Goal: Information Seeking & Learning: Learn about a topic

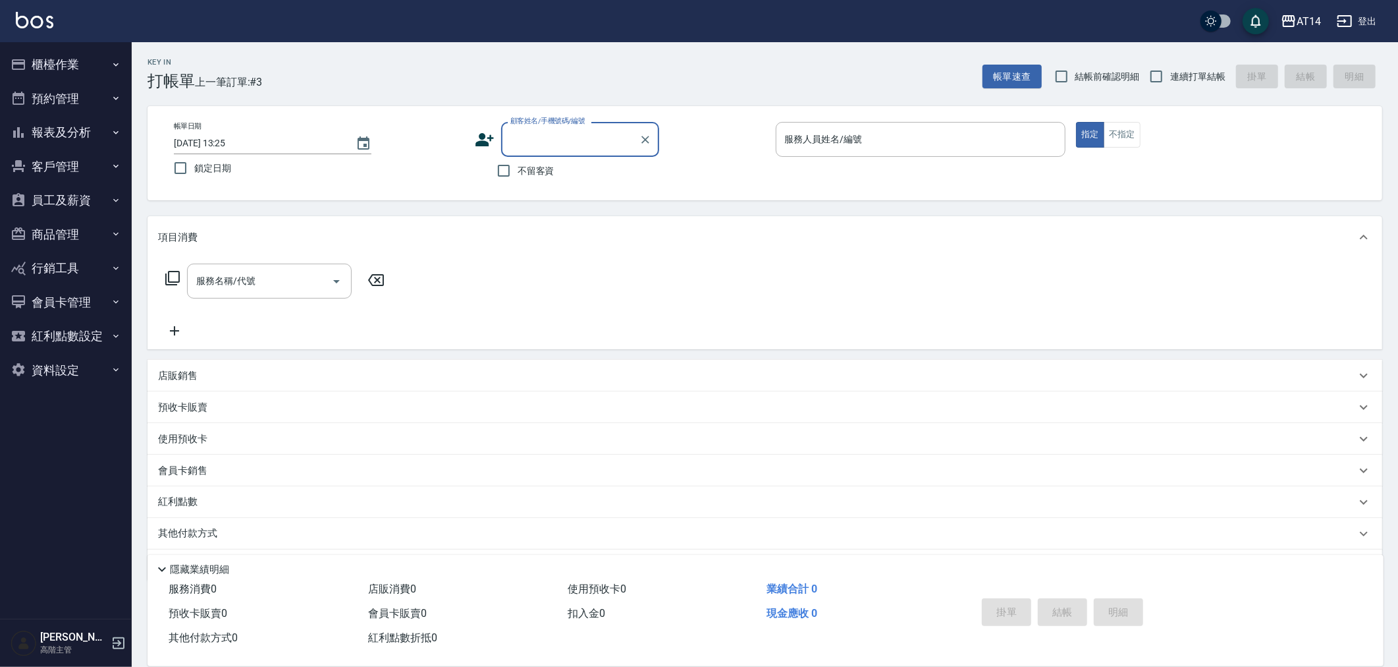
click at [57, 119] on button "報表及分析" at bounding box center [65, 132] width 121 height 34
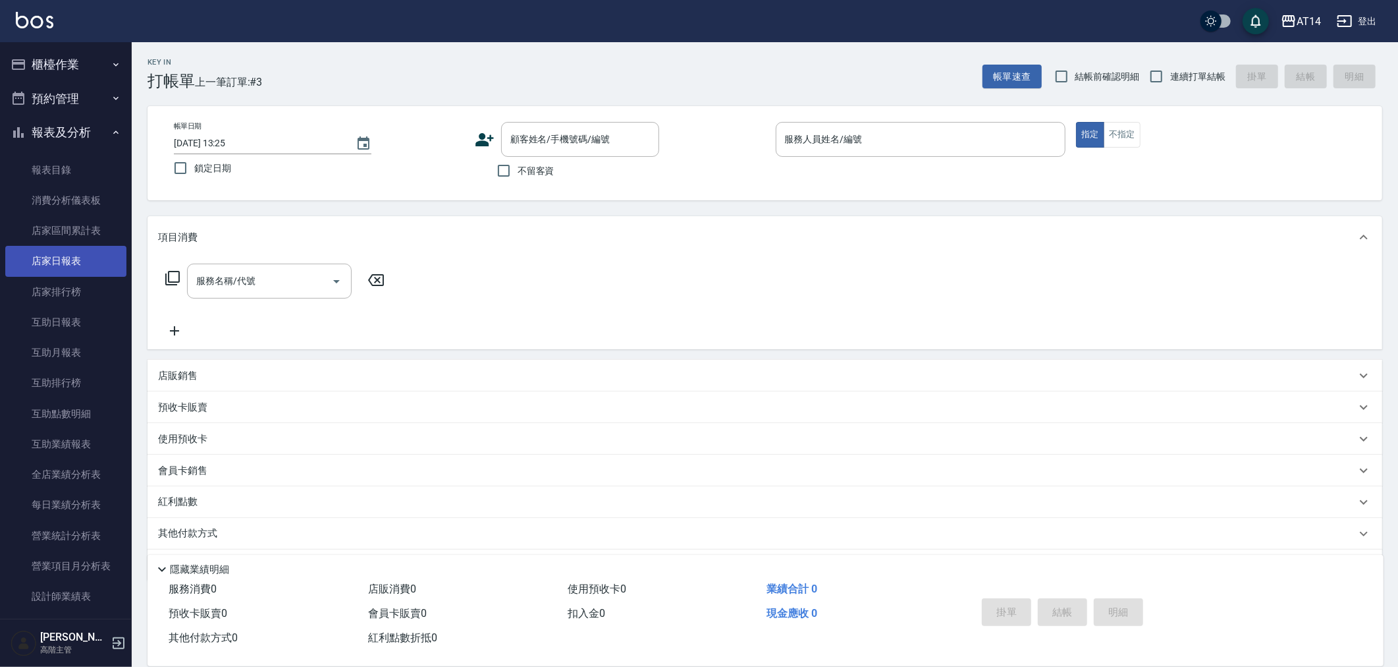
click at [61, 254] on link "店家日報表" at bounding box center [65, 261] width 121 height 30
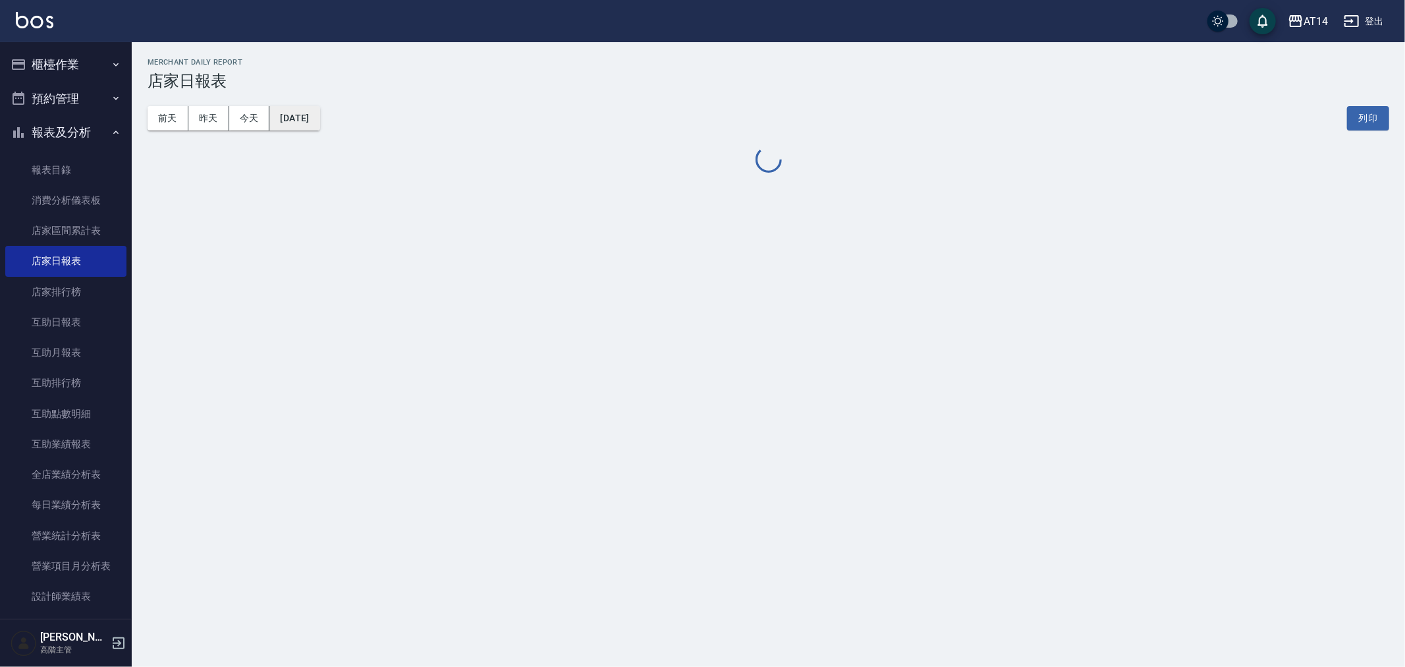
click at [314, 120] on button "[DATE]" at bounding box center [294, 118] width 50 height 24
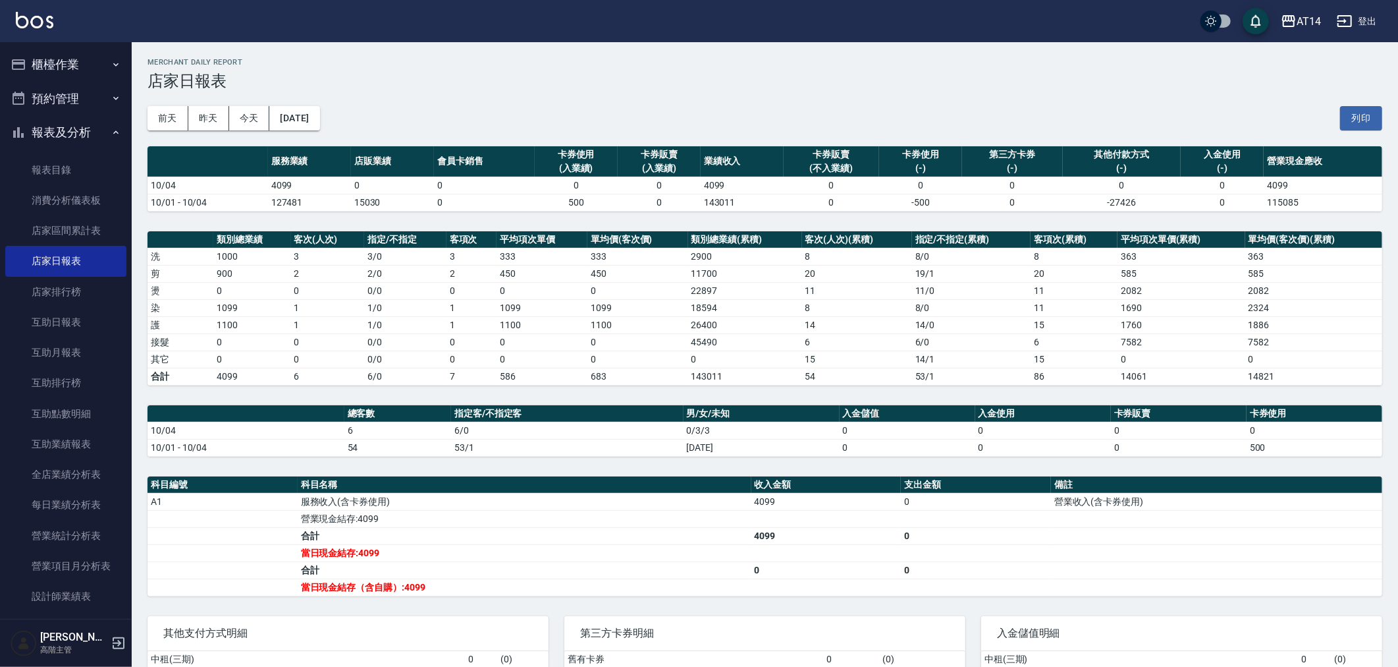
click at [315, 117] on button "2025/10/04" at bounding box center [294, 118] width 50 height 24
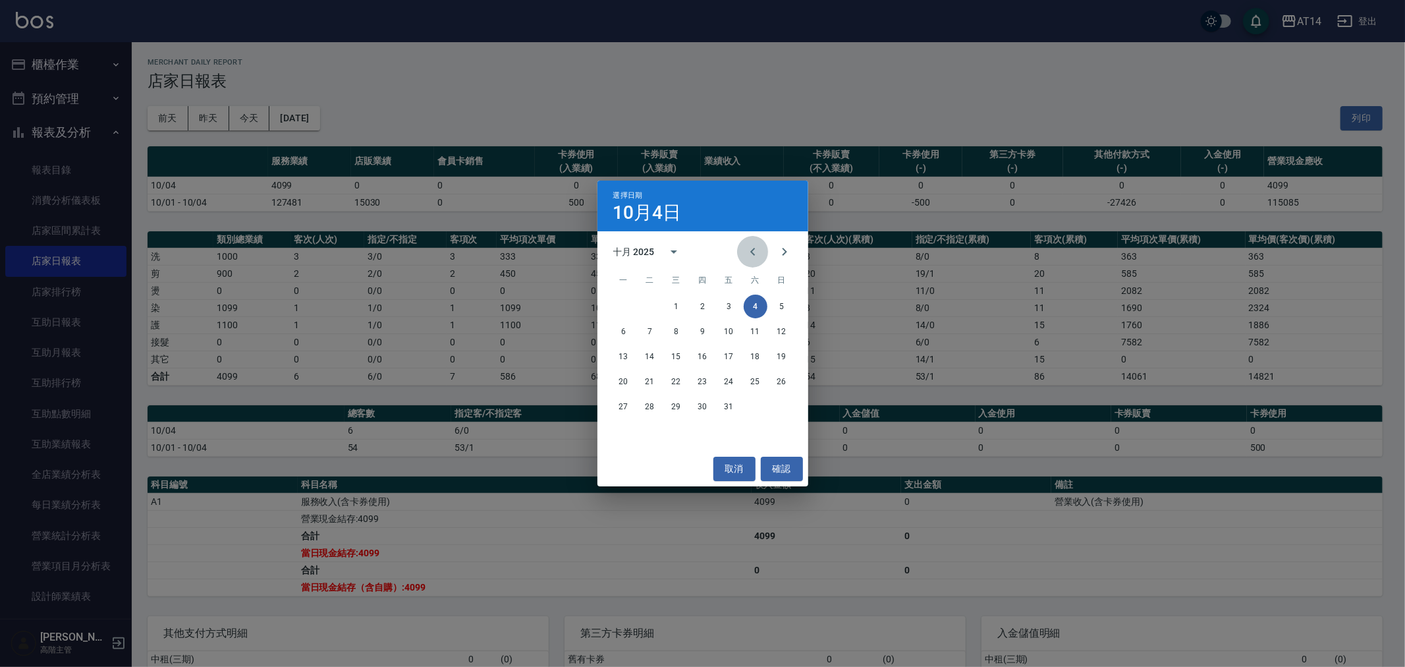
click at [753, 247] on icon "Previous month" at bounding box center [753, 252] width 16 height 16
click at [753, 248] on icon "Previous month" at bounding box center [753, 252] width 16 height 16
click at [781, 405] on button "31" at bounding box center [782, 407] width 24 height 24
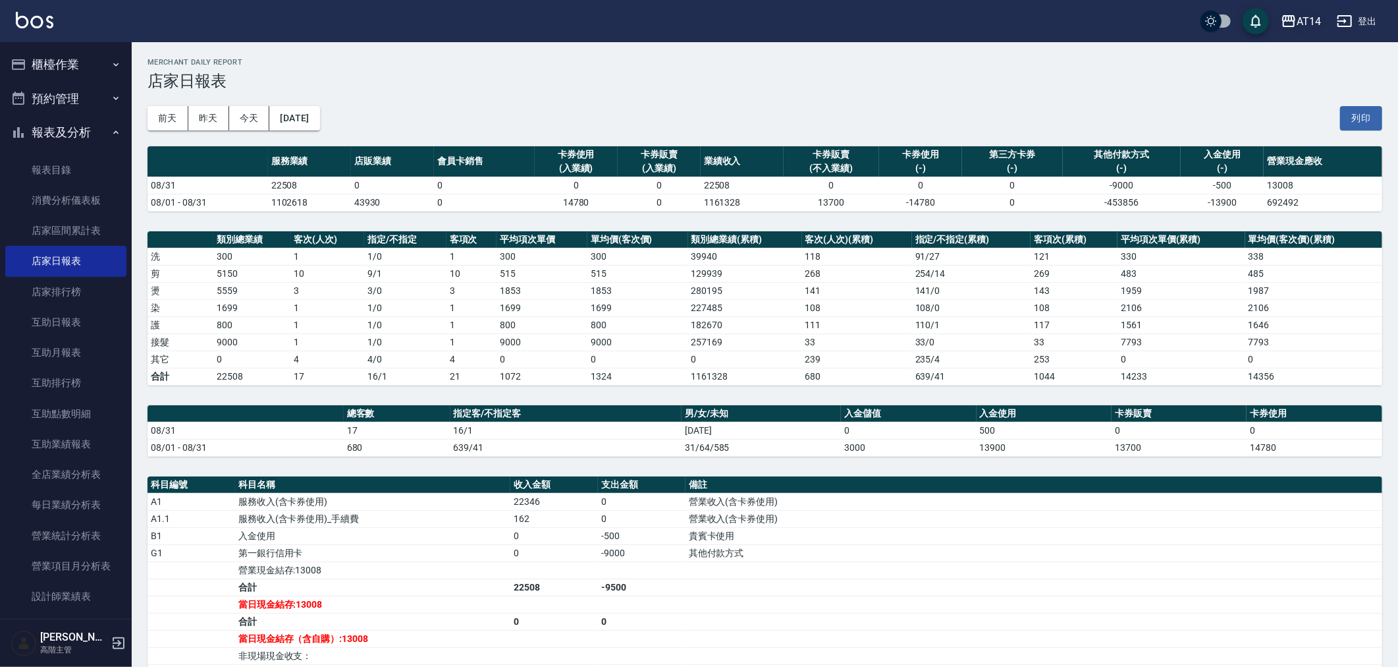
click at [1300, 22] on div "AT14" at bounding box center [1309, 21] width 24 height 16
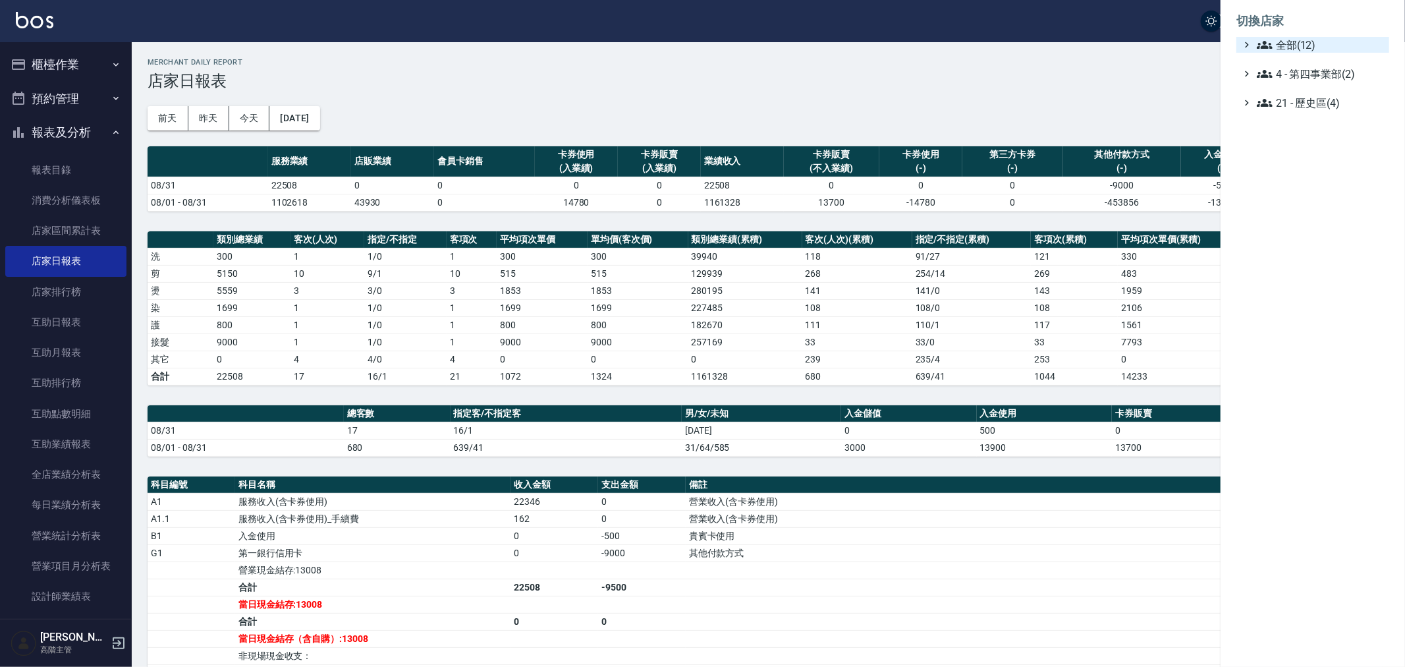
click at [1287, 40] on span "全部(12)" at bounding box center [1320, 45] width 127 height 16
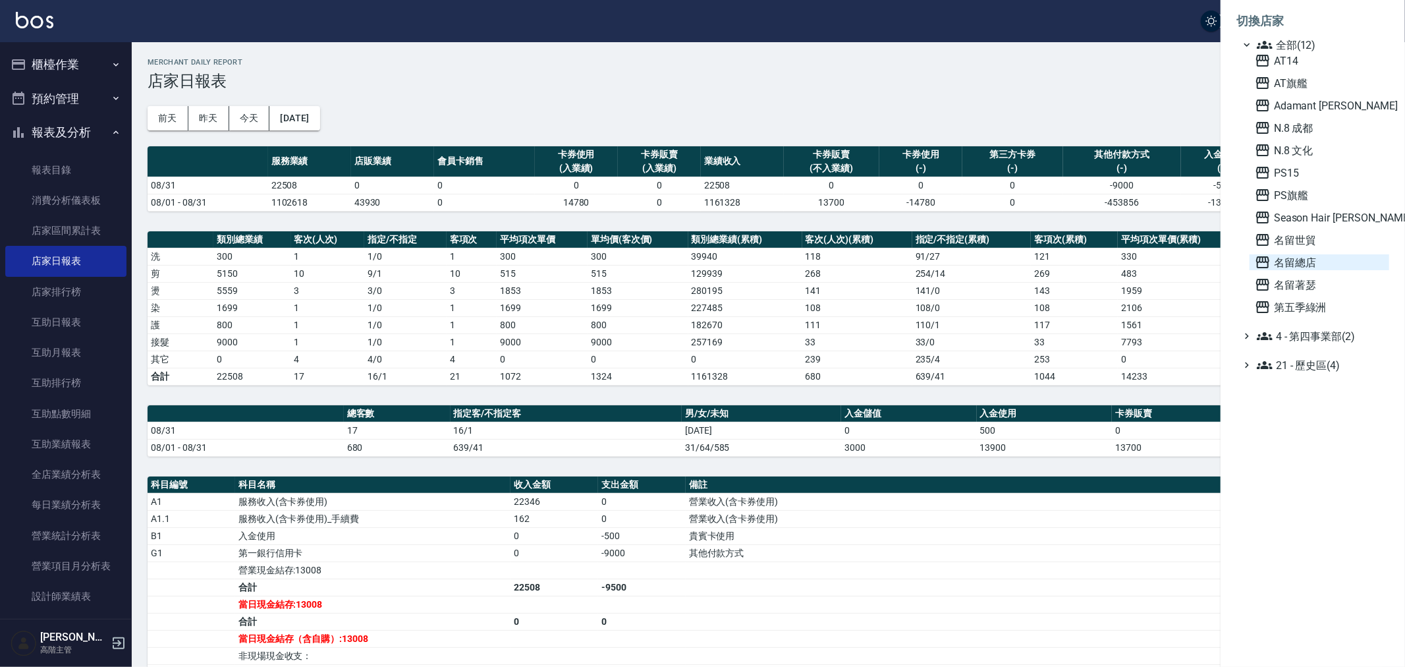
click at [1288, 261] on span "名留總店" at bounding box center [1319, 262] width 129 height 16
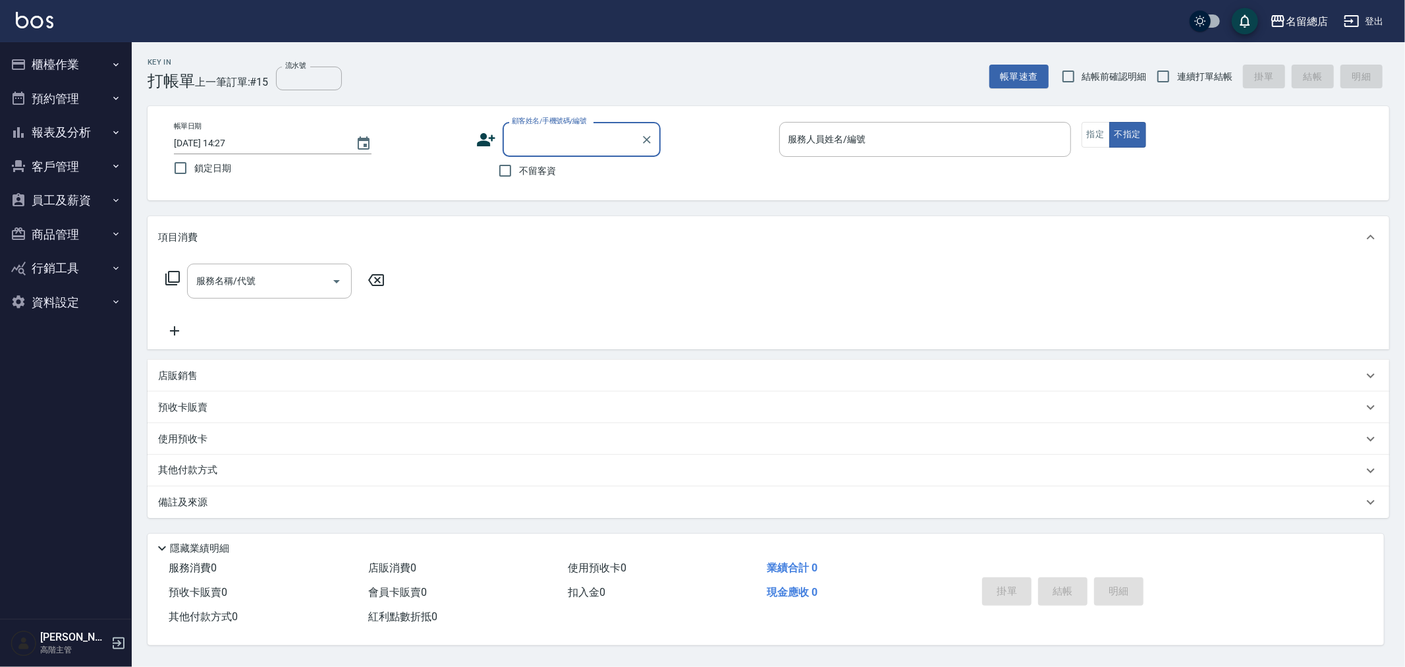
click at [62, 125] on button "報表及分析" at bounding box center [65, 132] width 121 height 34
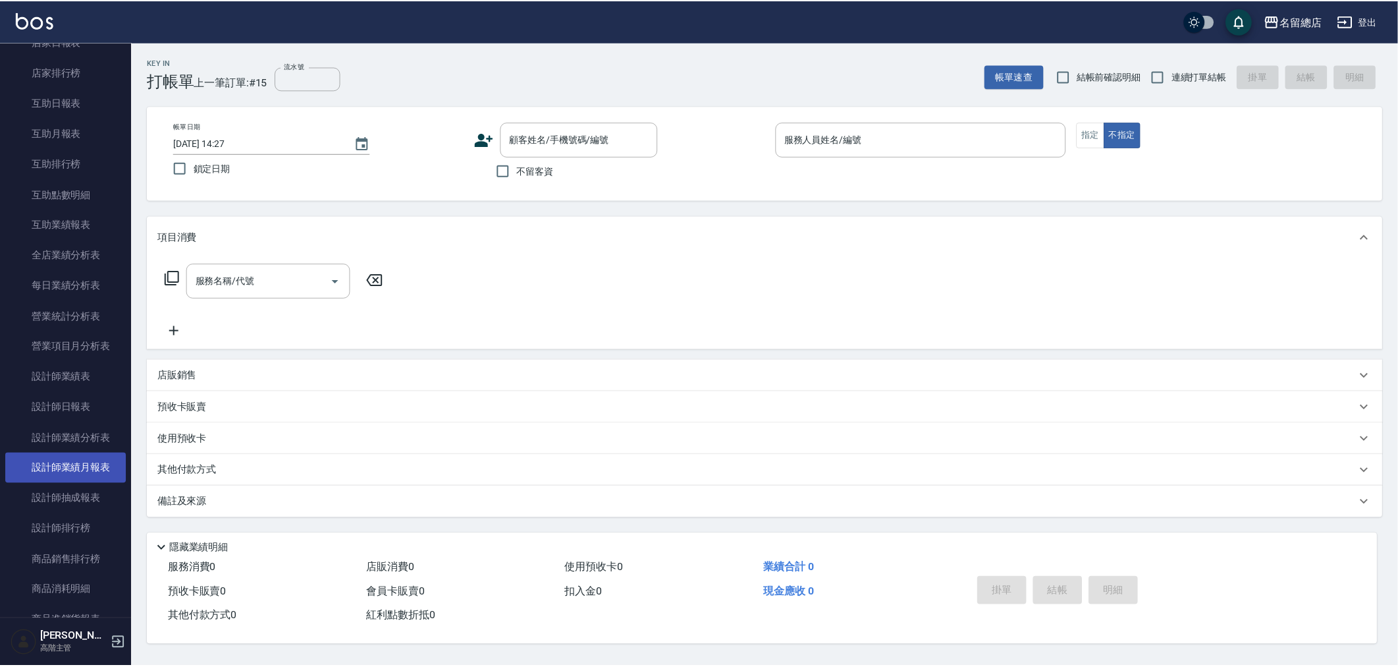
scroll to position [292, 0]
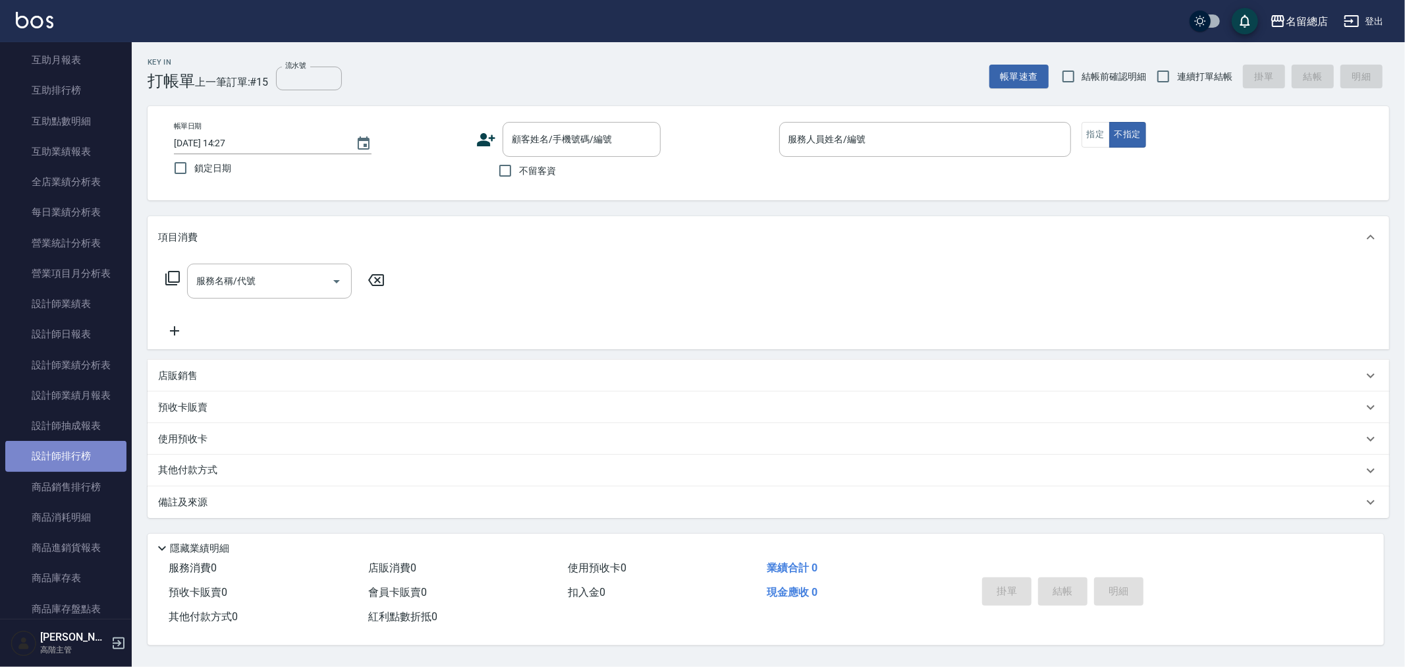
click at [68, 456] on link "設計師排行榜" at bounding box center [65, 456] width 121 height 30
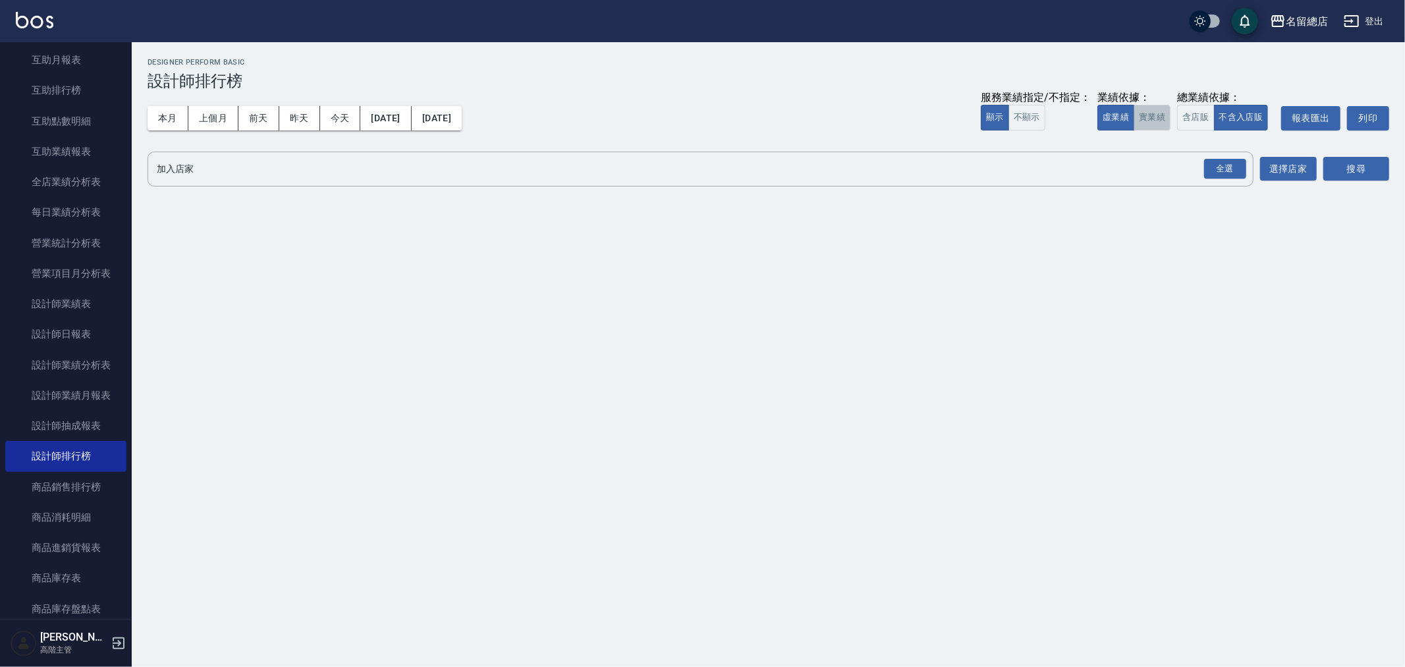
click at [1159, 115] on button "實業績" at bounding box center [1152, 118] width 37 height 26
click at [1120, 121] on button "虛業績" at bounding box center [1115, 118] width 37 height 26
click at [1191, 117] on button "含店販" at bounding box center [1195, 118] width 37 height 26
click at [1285, 169] on button "選擇店家" at bounding box center [1288, 169] width 57 height 24
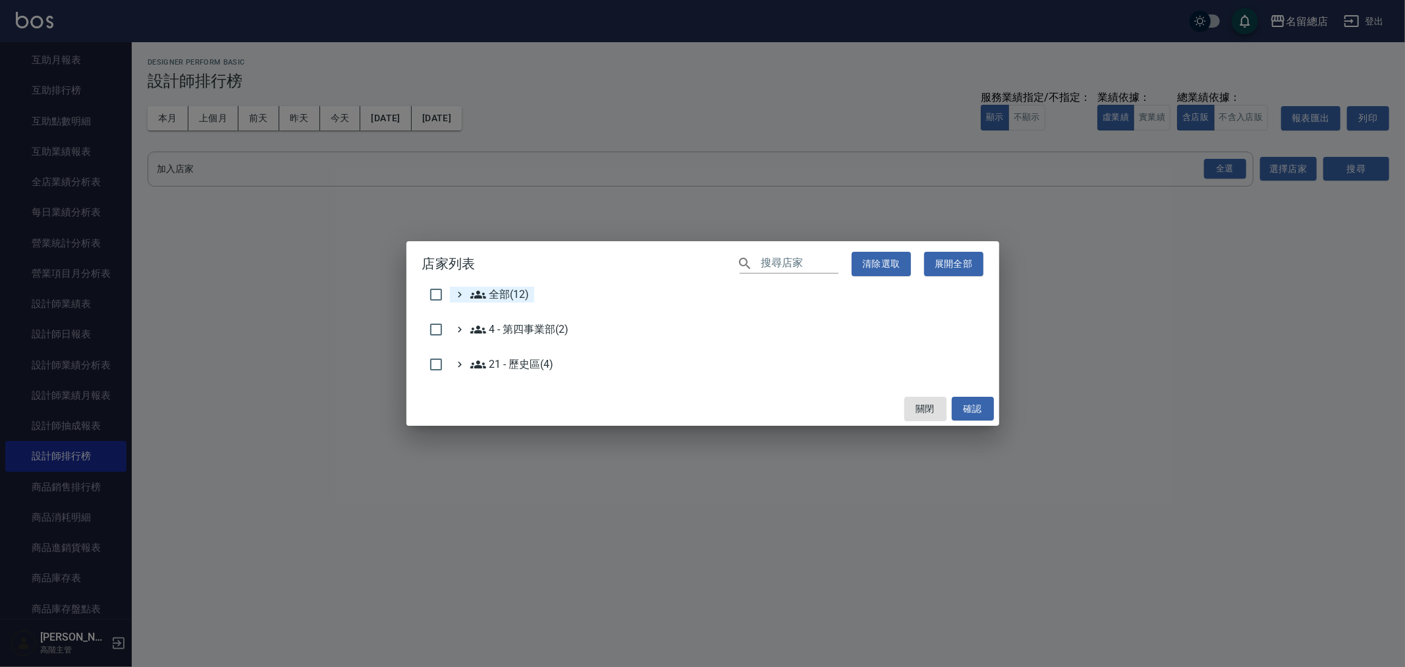
click at [498, 294] on span "全部(12)" at bounding box center [499, 295] width 59 height 16
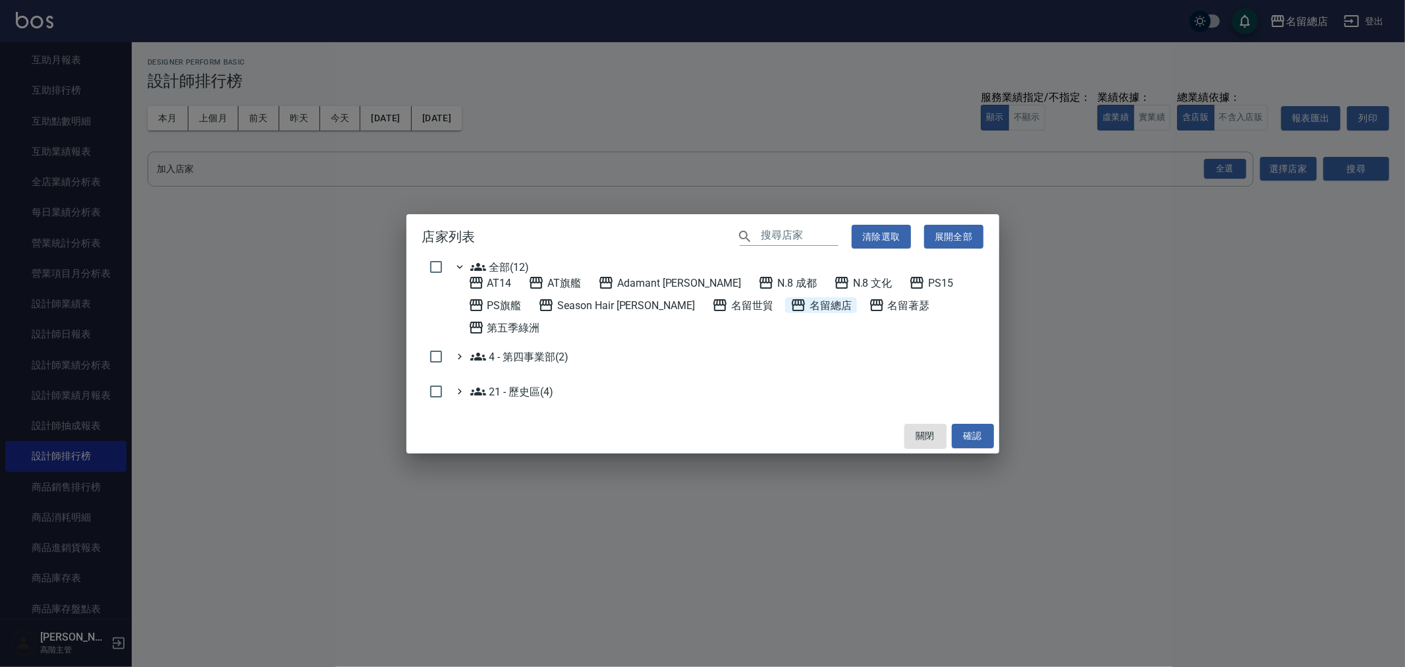
click at [790, 313] on span "名留總店" at bounding box center [820, 305] width 61 height 16
drag, startPoint x: 970, startPoint y: 424, endPoint x: 1232, endPoint y: 324, distance: 280.0
click at [972, 424] on button "確認" at bounding box center [973, 436] width 42 height 24
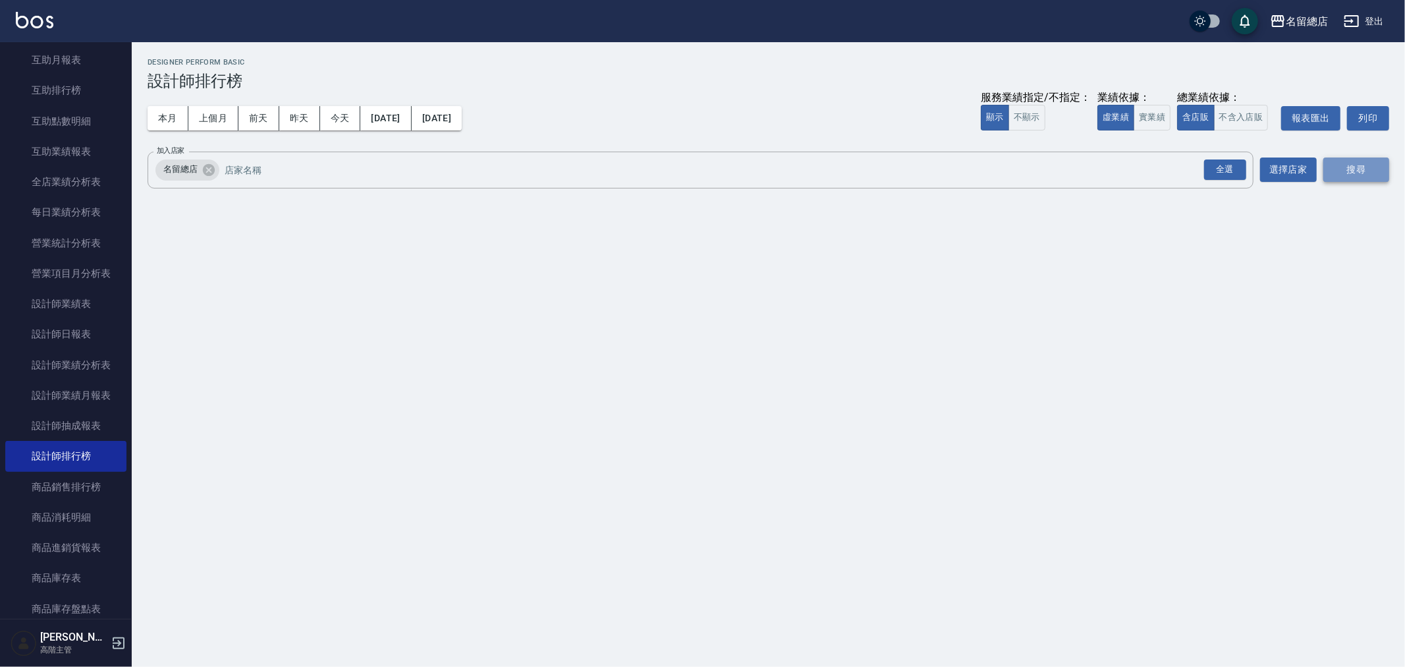
click at [1356, 165] on button "搜尋" at bounding box center [1356, 169] width 66 height 24
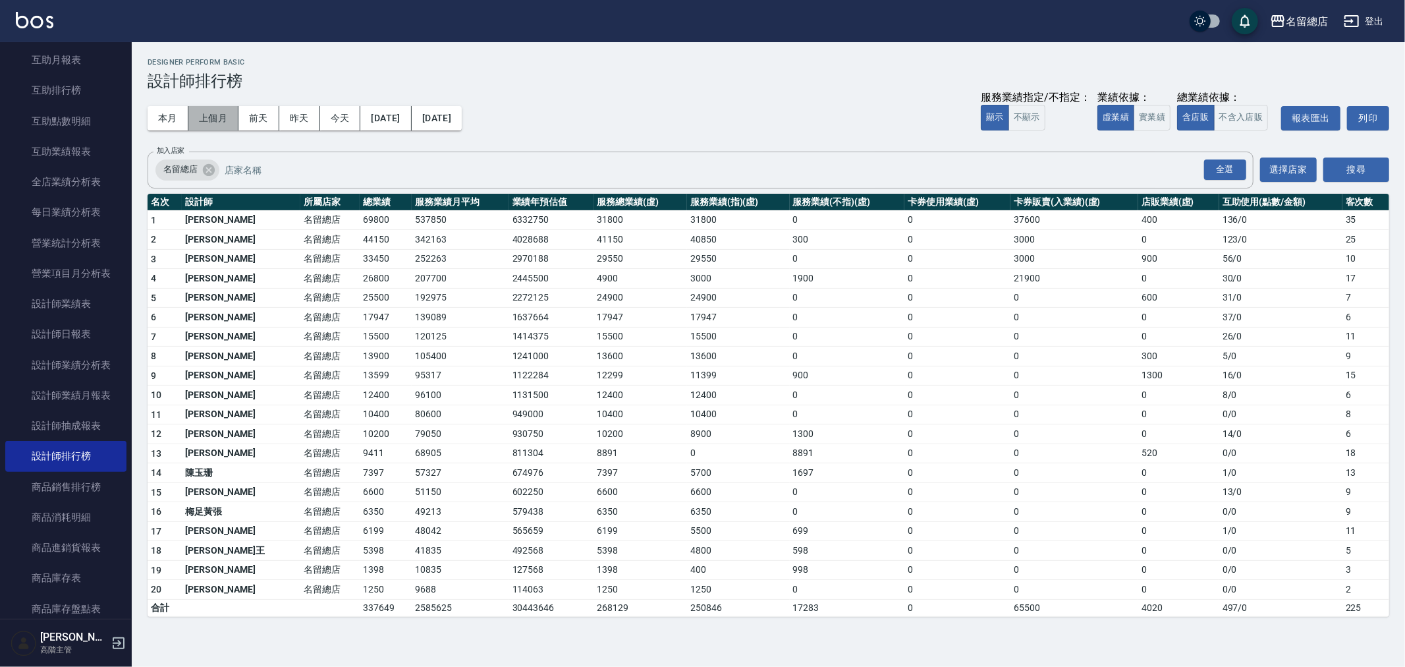
click at [214, 117] on button "上個月" at bounding box center [213, 118] width 50 height 24
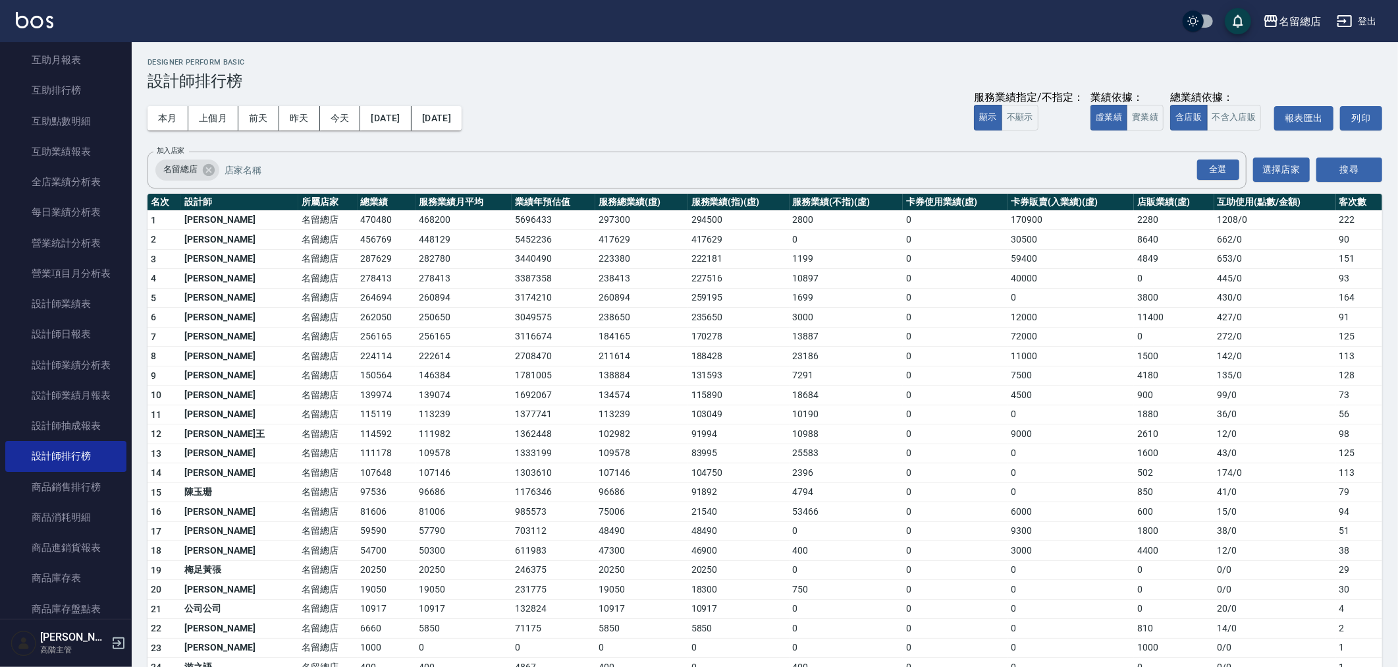
click at [865, 58] on h2 "Designer Perform Basic" at bounding box center [765, 62] width 1235 height 9
click at [793, 90] on div "本月 上個月 前天 昨天 今天 2025/09/01 2025/09/30 服務業績指定/不指定： 顯示 不顯示 業績依據： 虛業績 實業績 總業績依據： 含…" at bounding box center [765, 118] width 1235 height 56
click at [854, 109] on div "本月 上個月 前天 昨天 今天 2025/09/01 2025/09/30 服務業績指定/不指定： 顯示 不顯示 業績依據： 虛業績 實業績 總業績依據： 含…" at bounding box center [765, 118] width 1235 height 56
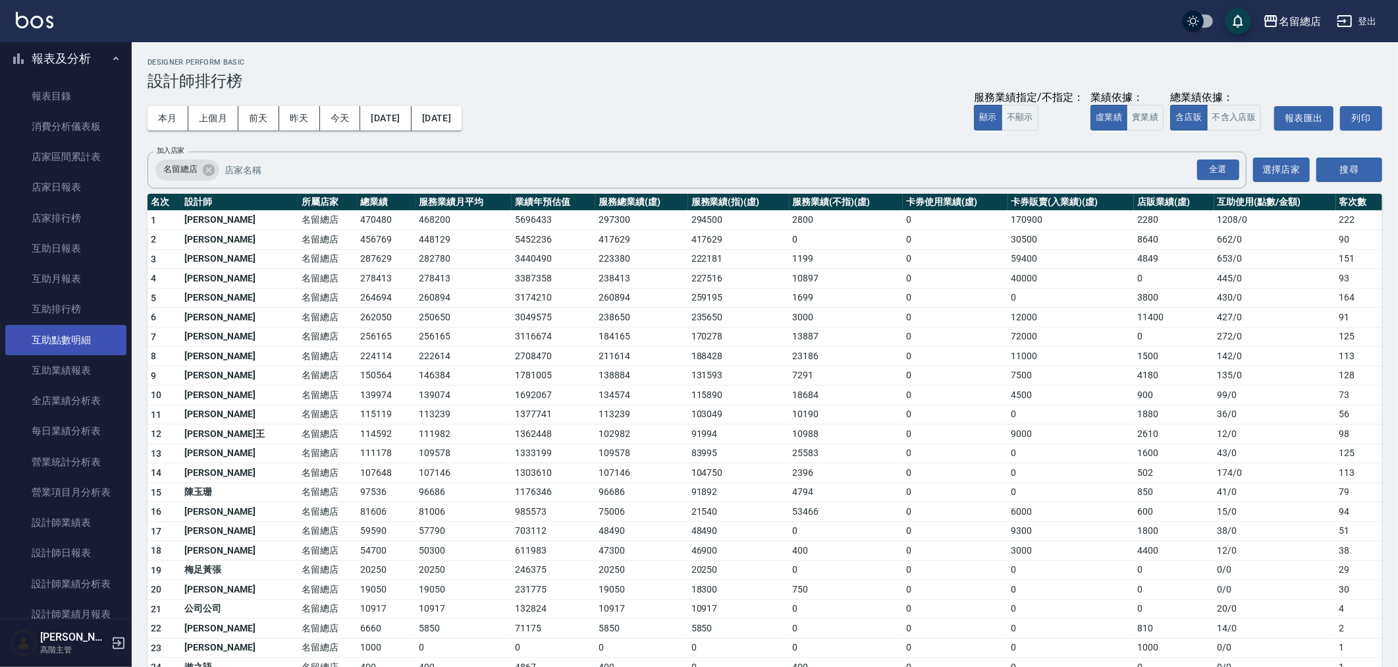
scroll to position [73, 0]
click at [74, 556] on link "設計師日報表" at bounding box center [65, 553] width 121 height 30
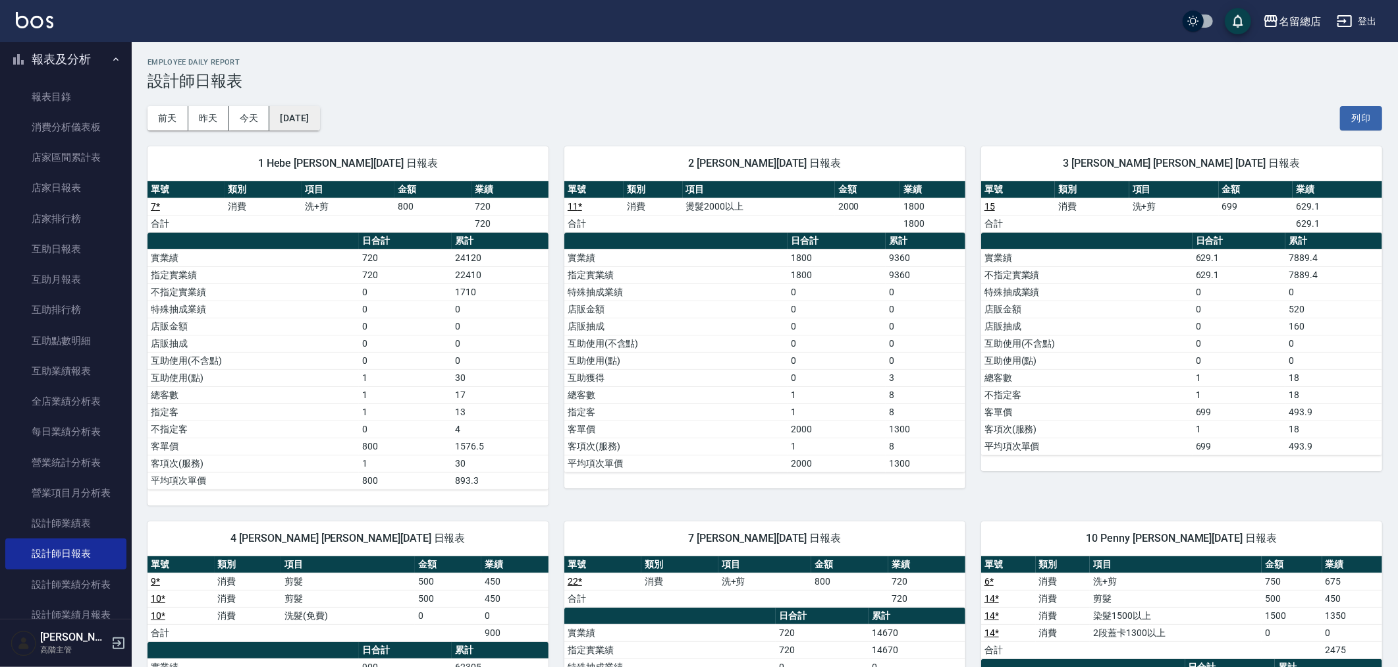
click at [312, 112] on button "2025/10/04" at bounding box center [294, 118] width 50 height 24
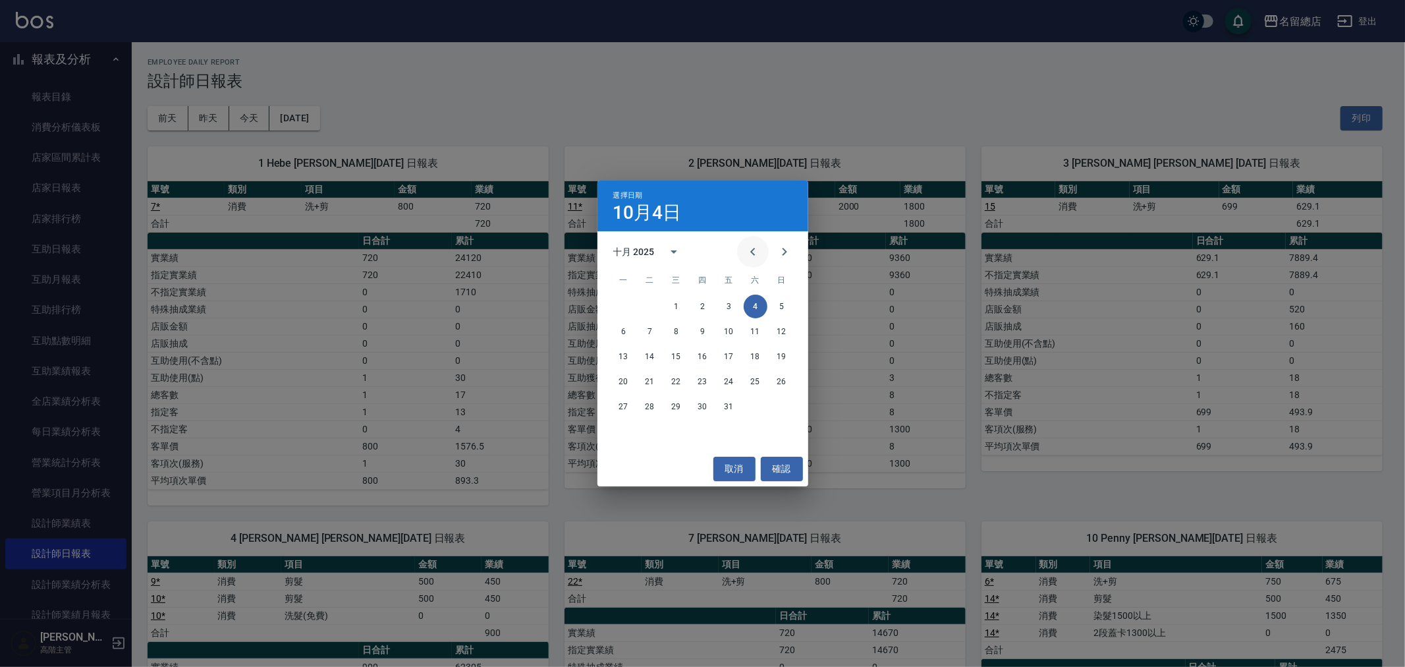
click at [751, 248] on icon "Previous month" at bounding box center [753, 252] width 16 height 16
click at [646, 404] on button "30" at bounding box center [650, 407] width 24 height 24
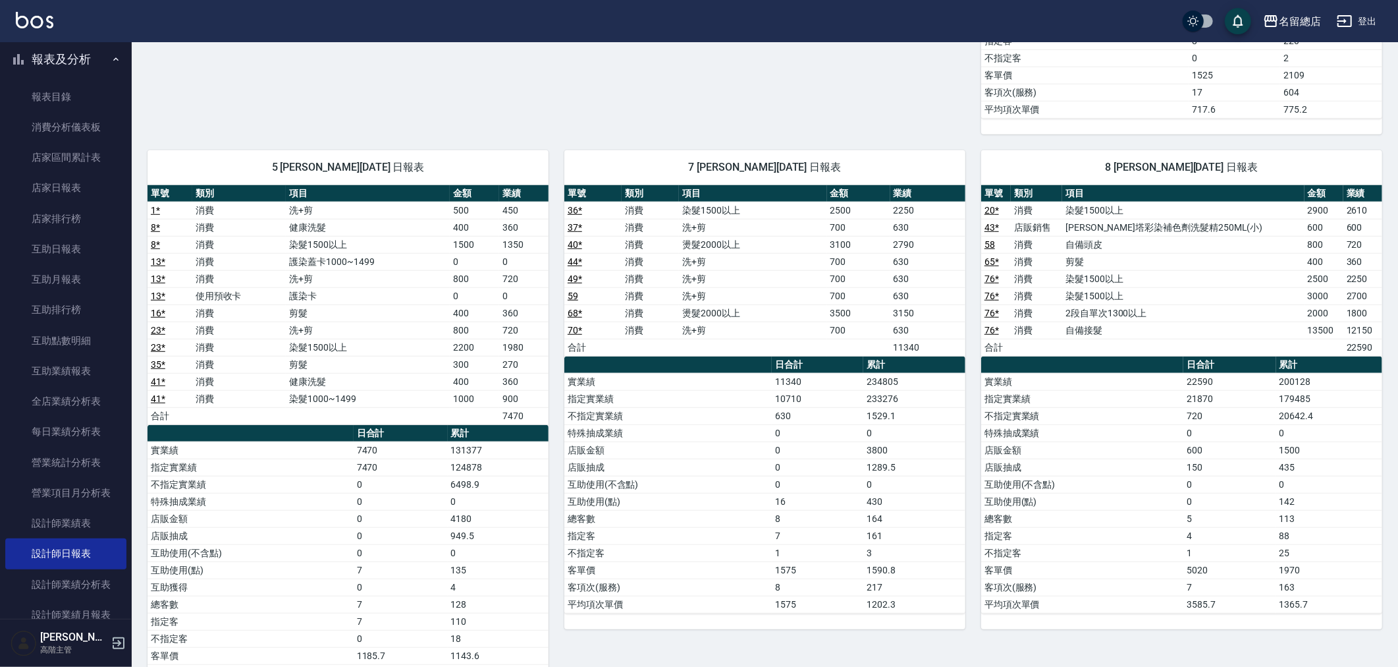
scroll to position [732, 0]
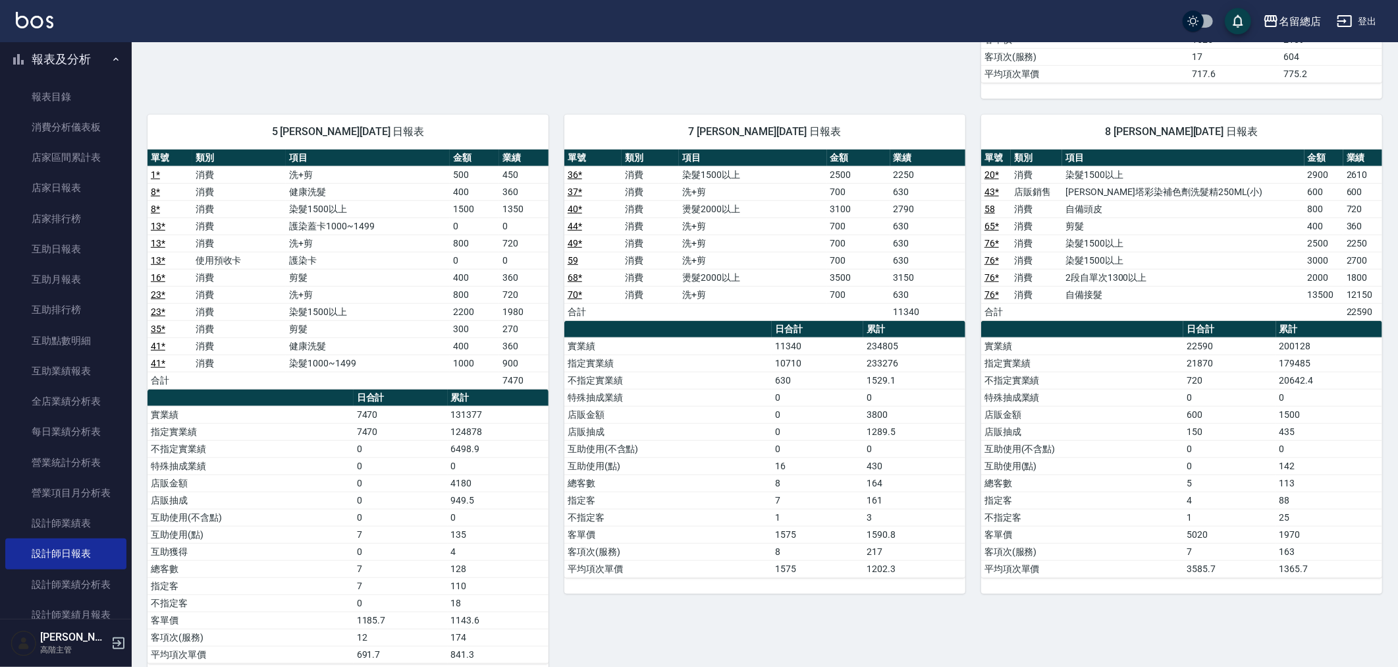
click at [820, 642] on div "7 Mick 林筱榕 09/30/2025 日報表 單號 類別 項目 金額 業績 36 * 消費 染髮1500以上 2500 2250 37 * 消費 洗+剪…" at bounding box center [757, 389] width 417 height 580
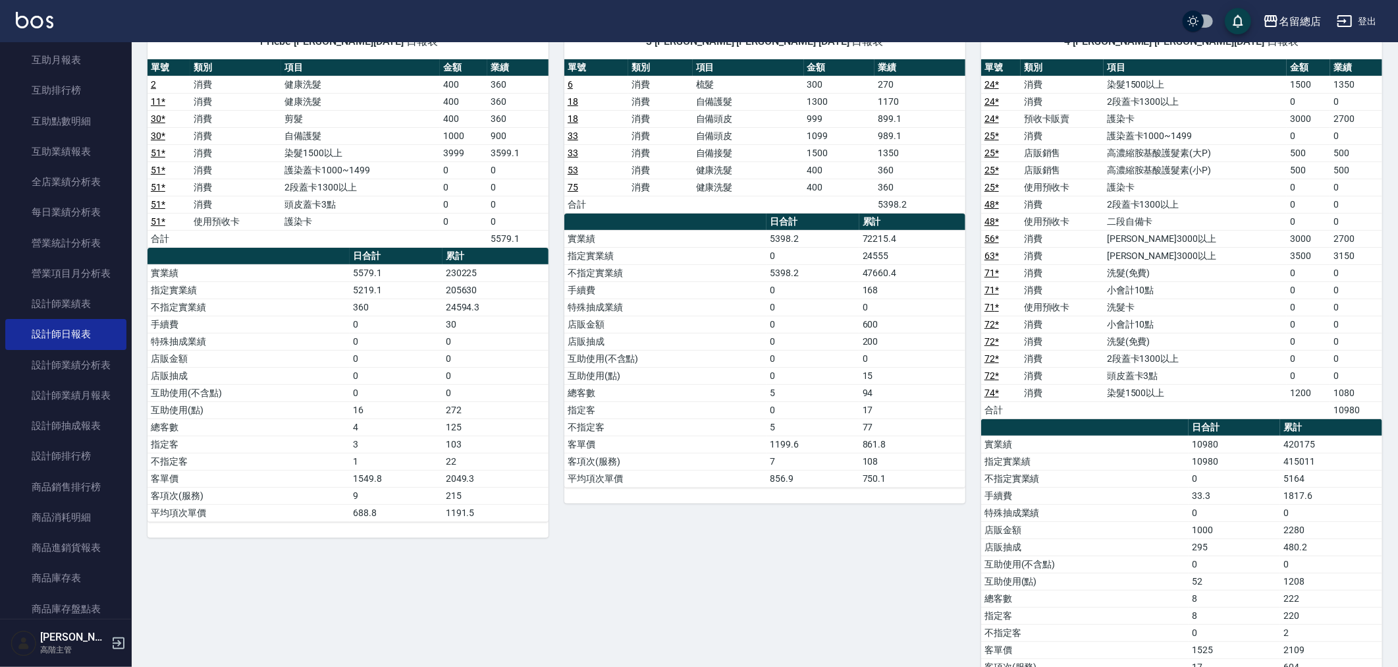
scroll to position [0, 0]
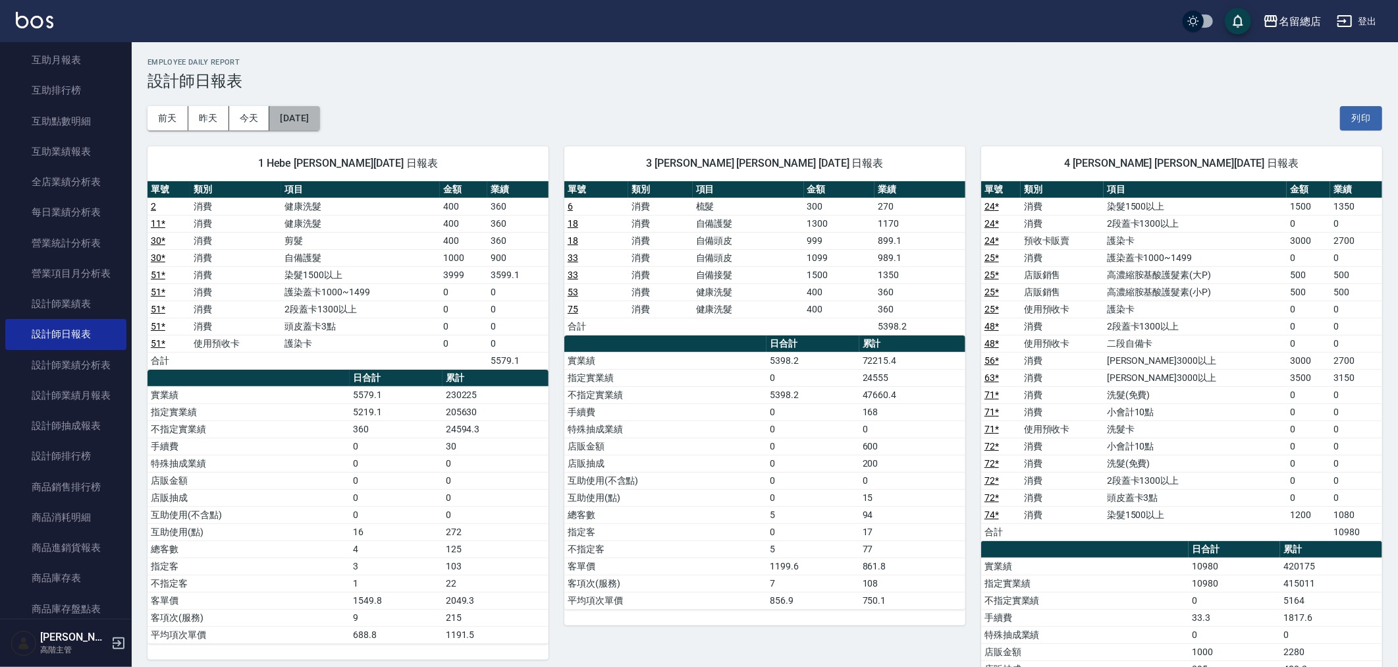
click at [313, 120] on button "2025/09/30" at bounding box center [294, 118] width 50 height 24
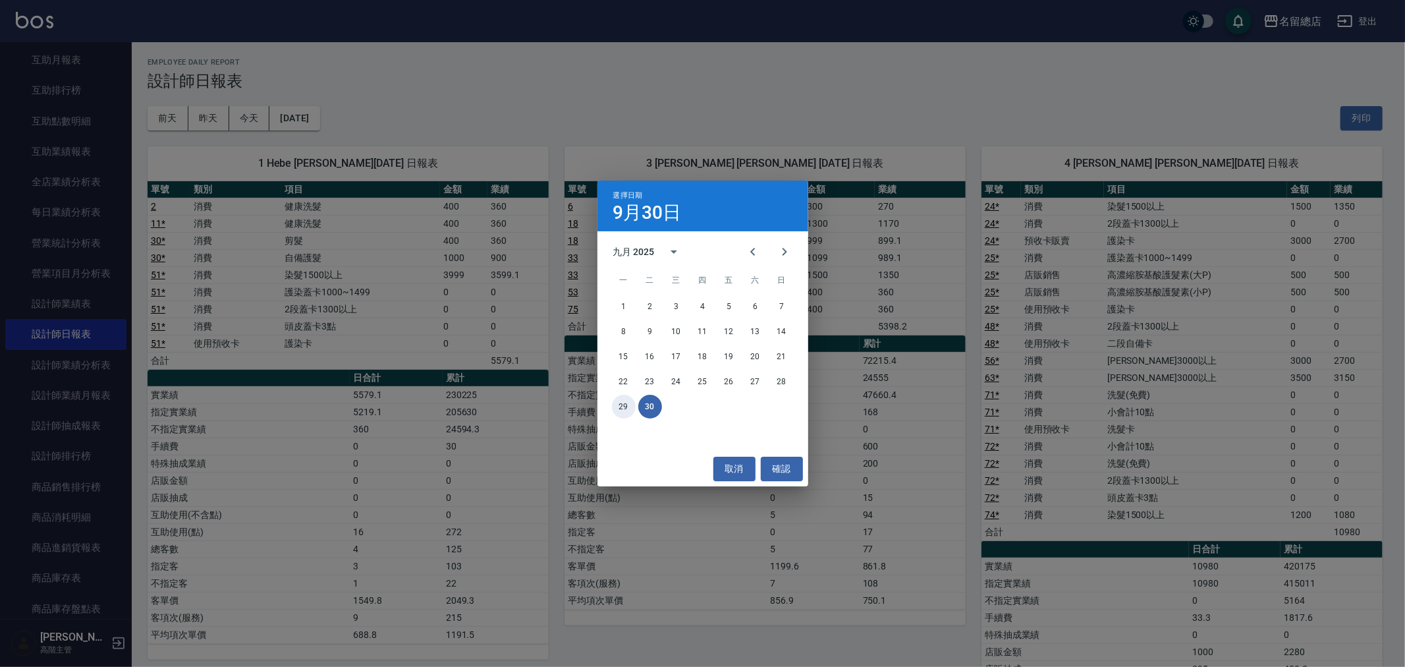
click at [618, 407] on button "29" at bounding box center [624, 407] width 24 height 24
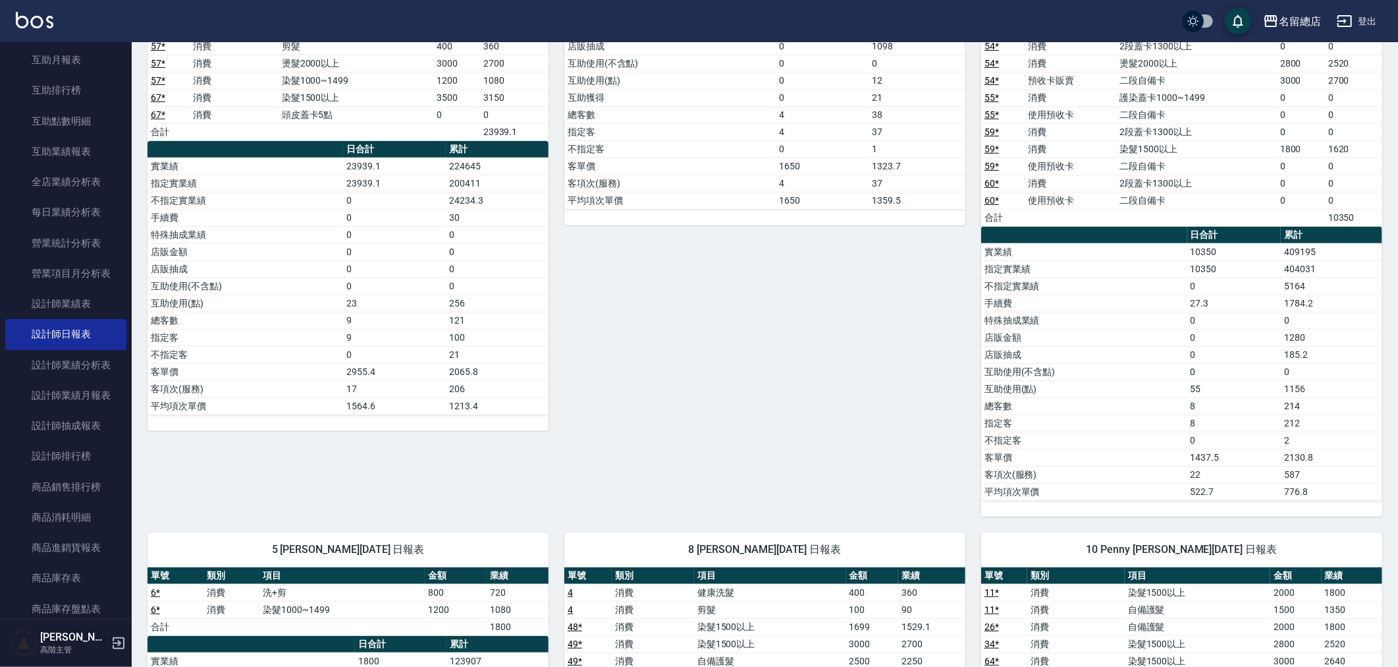
click at [1097, 387] on td "互助使用(點)" at bounding box center [1084, 388] width 206 height 17
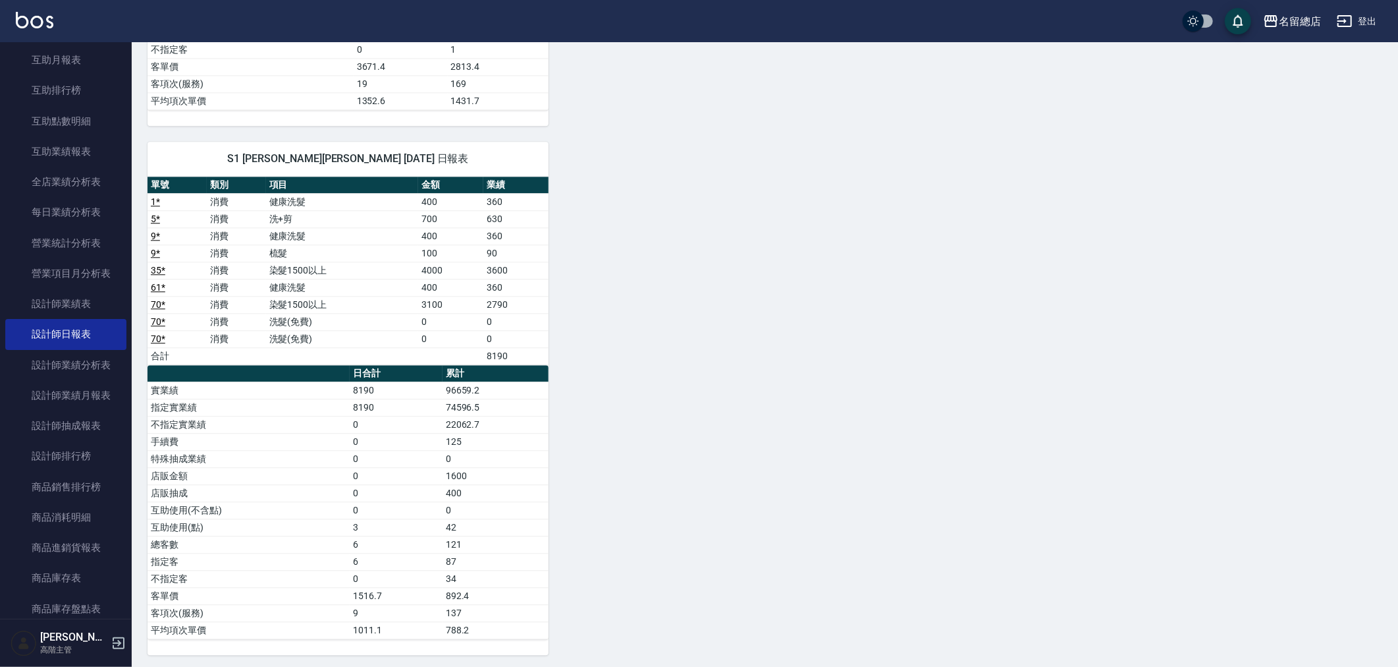
scroll to position [2666, 0]
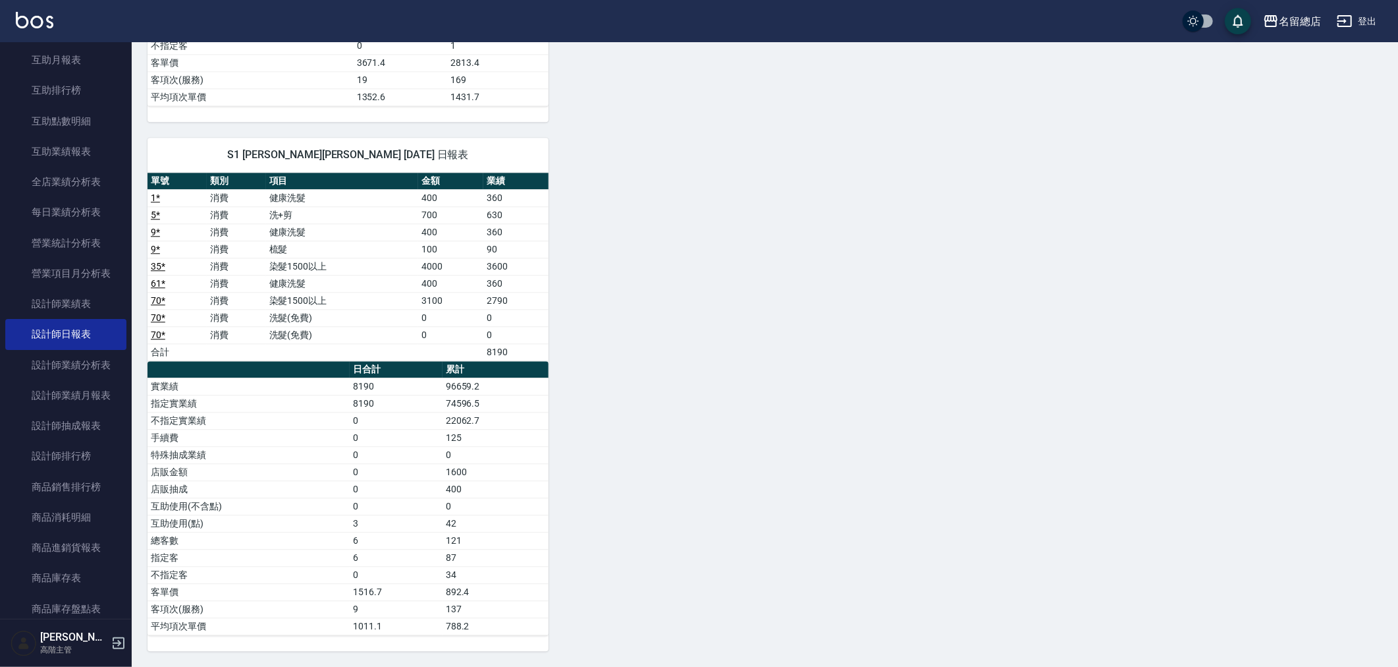
click at [404, 459] on td "0" at bounding box center [396, 454] width 92 height 17
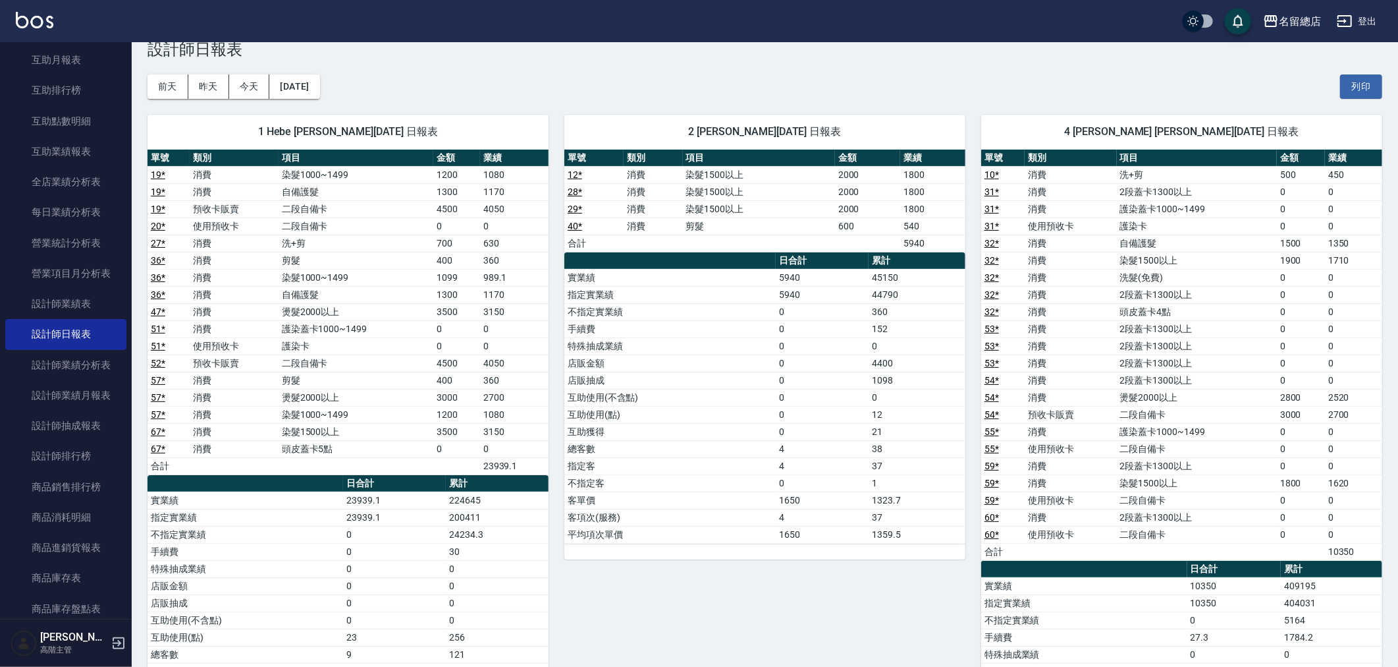
scroll to position [0, 0]
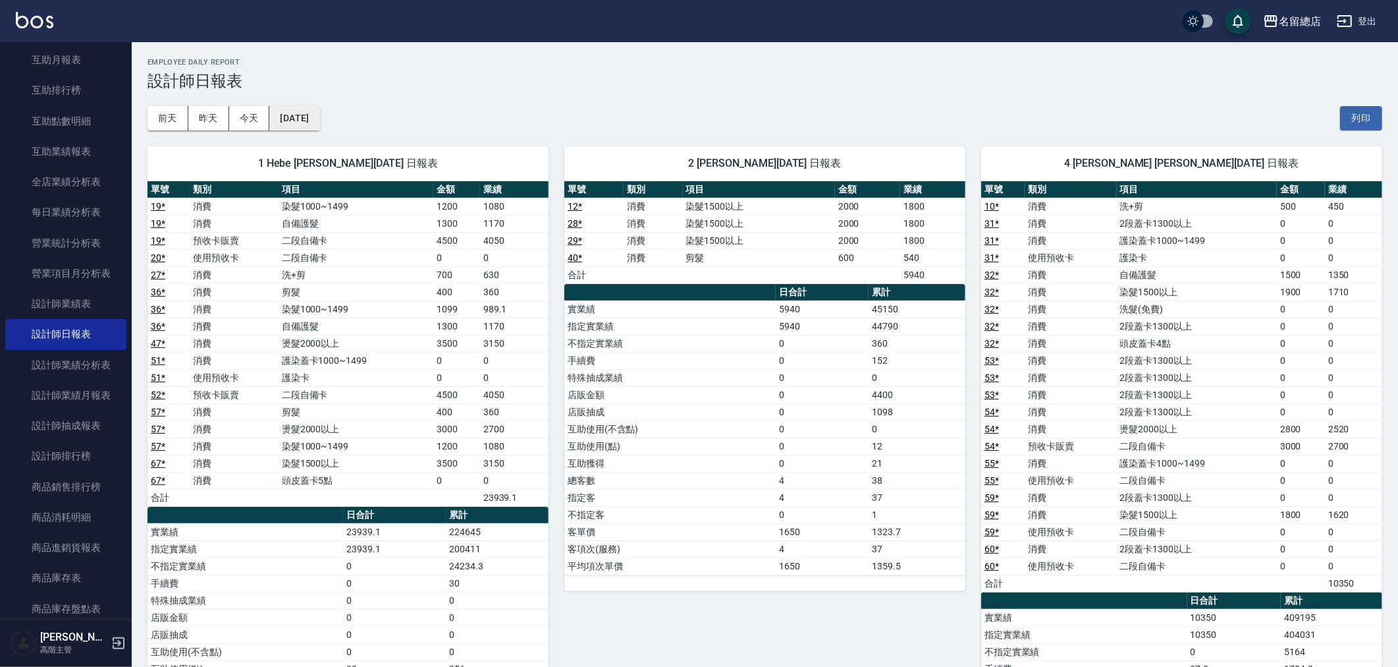
click at [303, 121] on button "2025/09/29" at bounding box center [294, 118] width 50 height 24
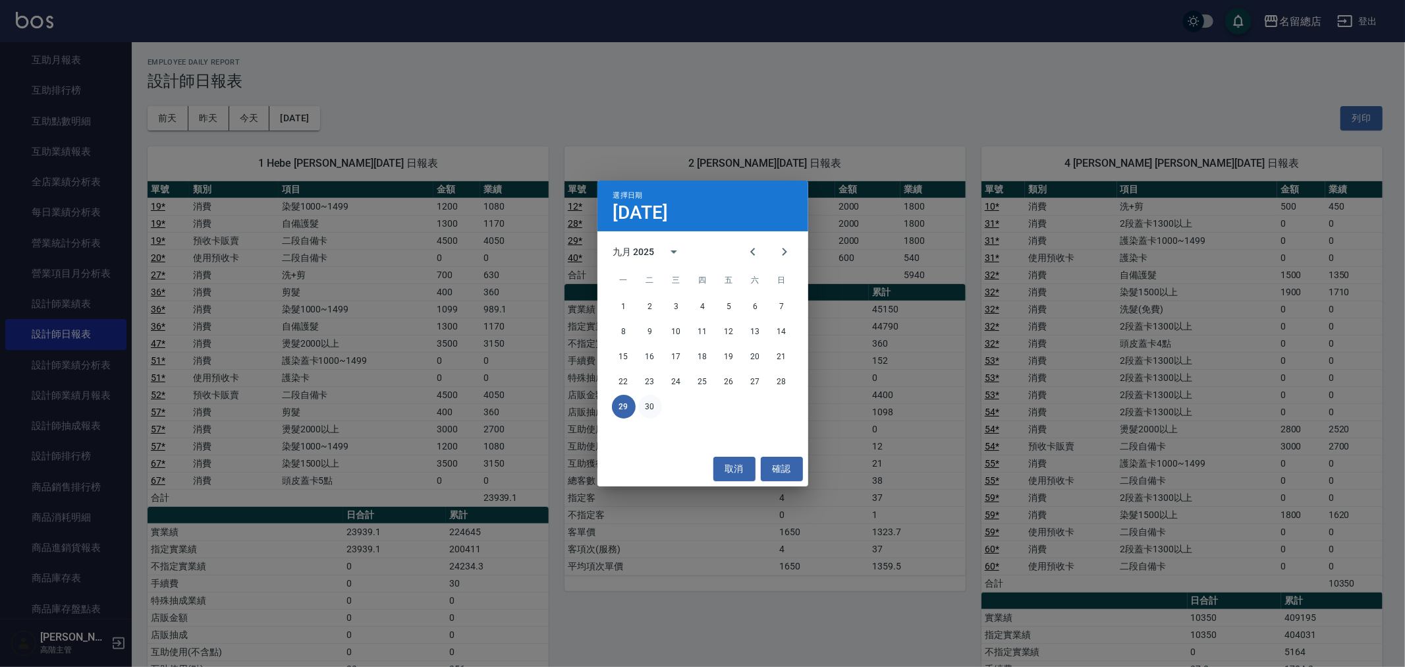
click at [650, 400] on button "30" at bounding box center [650, 407] width 24 height 24
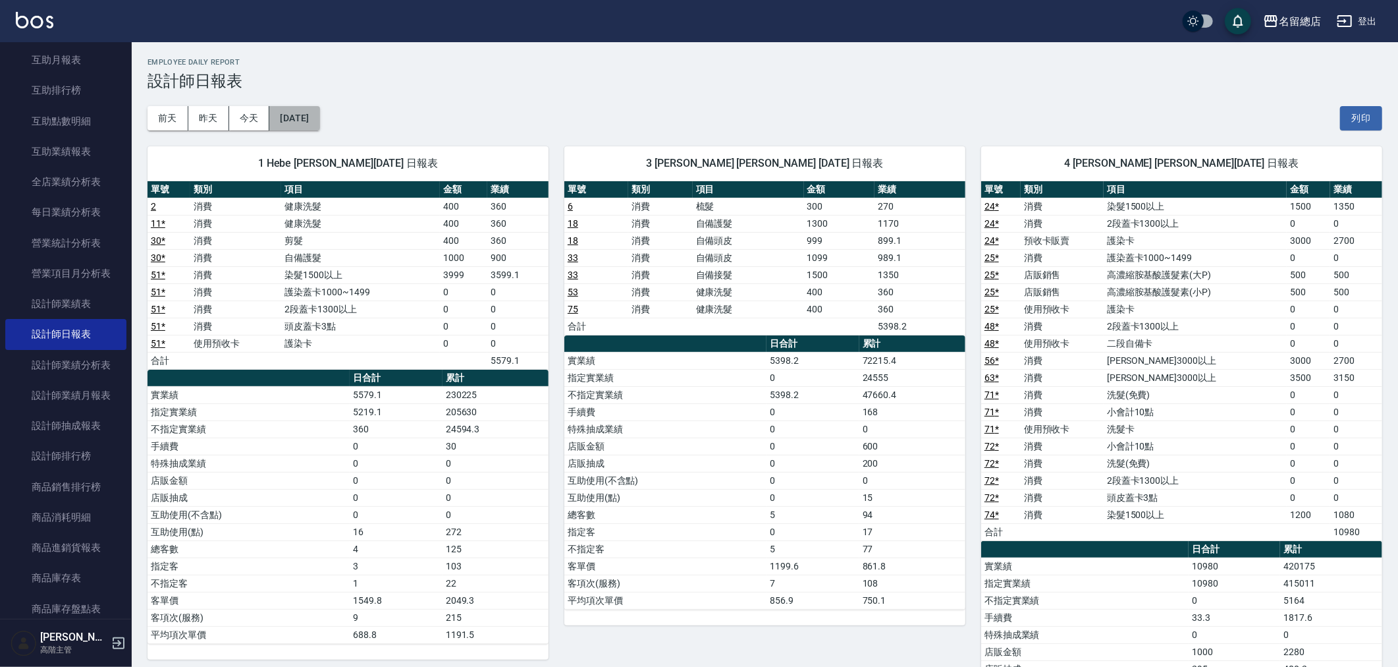
click at [312, 106] on button "2025/09/30" at bounding box center [294, 118] width 50 height 24
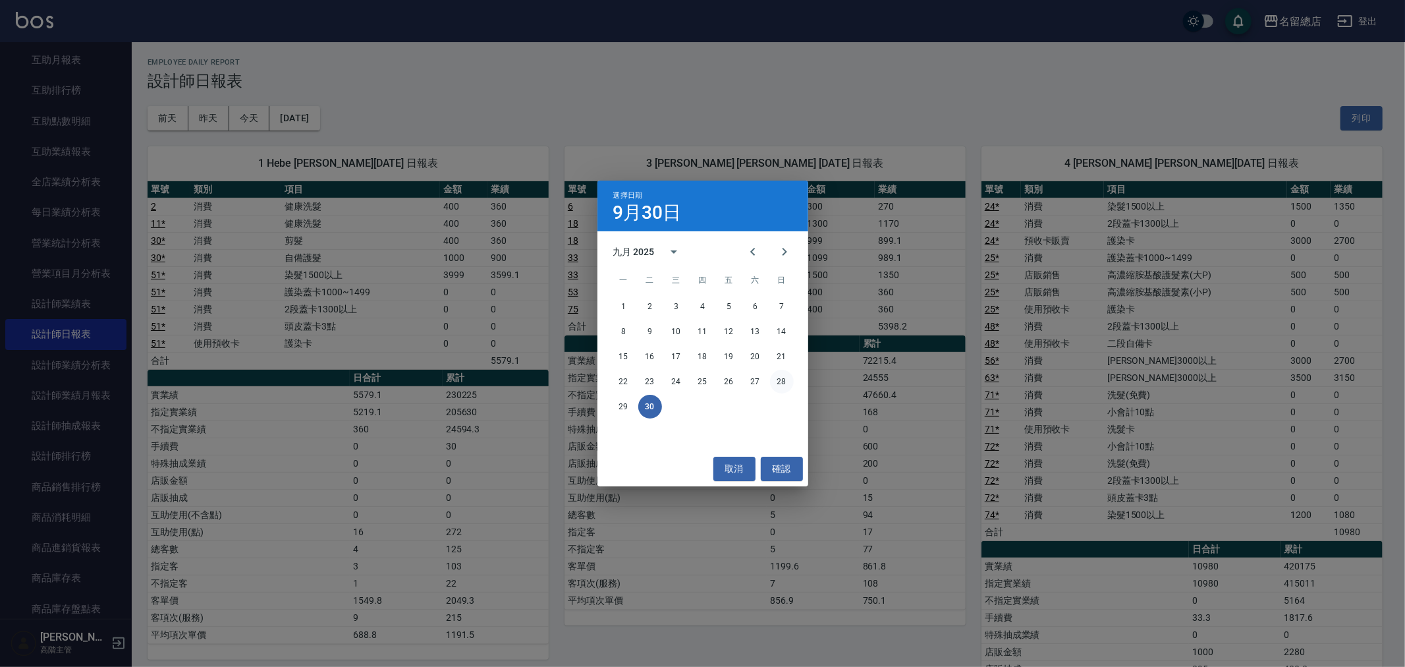
click at [781, 377] on button "28" at bounding box center [782, 382] width 24 height 24
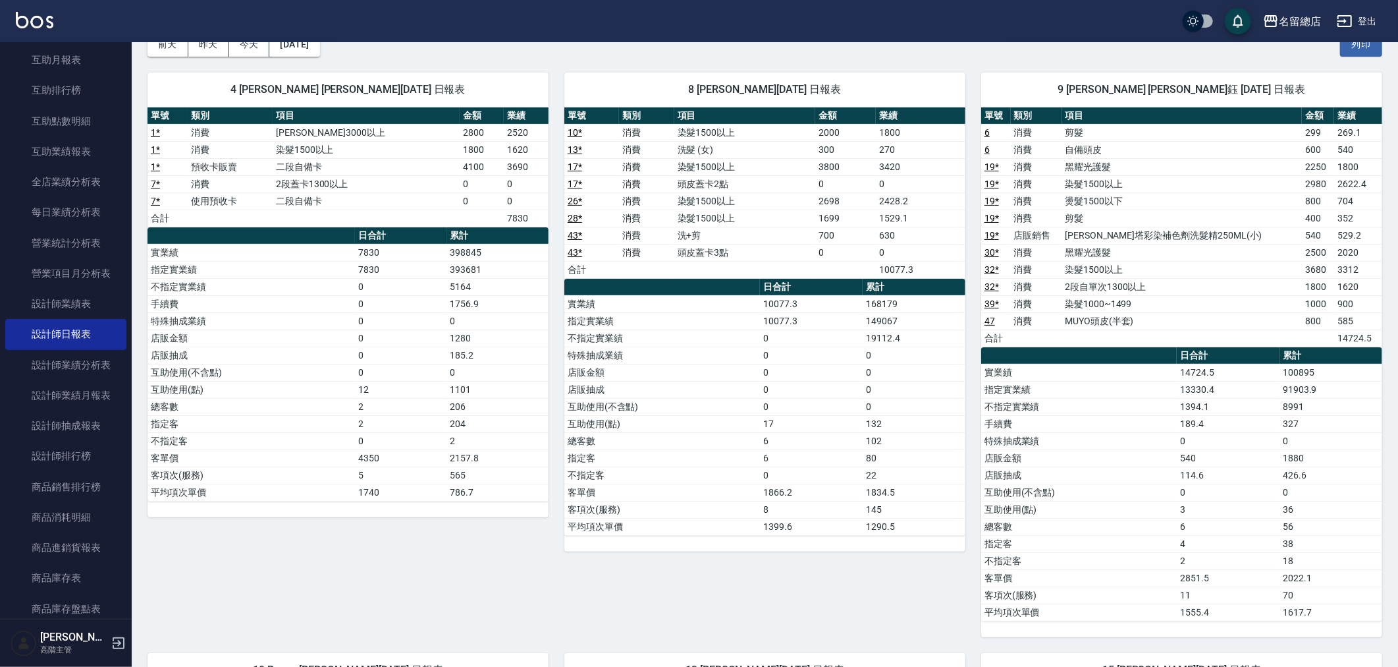
scroll to position [73, 0]
click at [1105, 341] on td "a dense table" at bounding box center [1182, 338] width 240 height 17
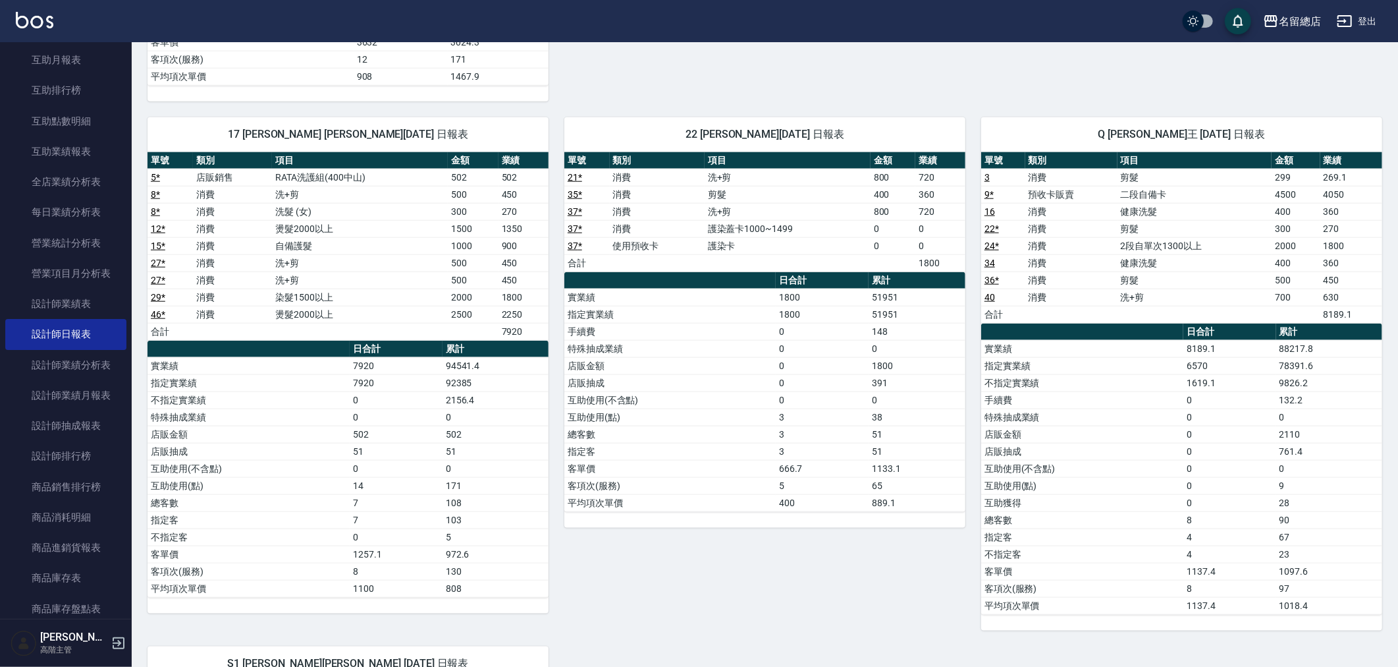
scroll to position [1244, 0]
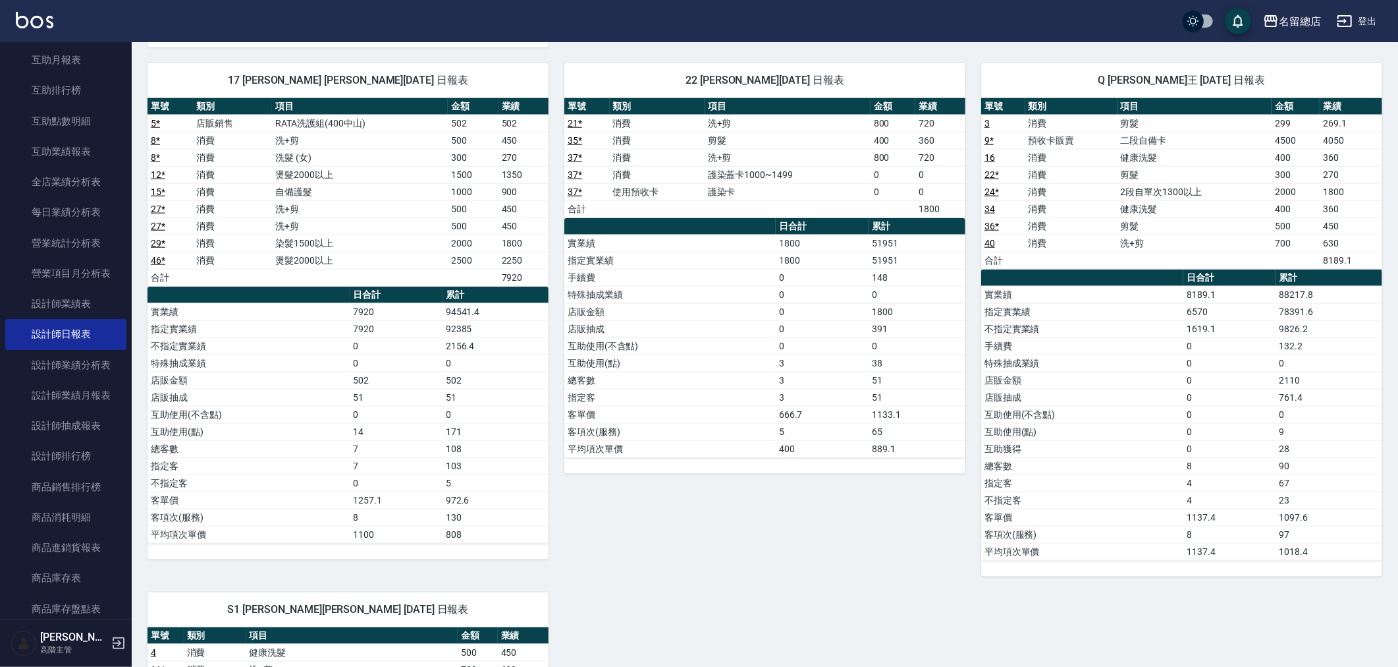
click at [556, 196] on div "22 Lydia 邱郁涵 09/28/2025 日報表 單號 類別 項目 金額 業績 21 * 消費 洗+剪 800 720 35 * 消費 剪髮 400 3…" at bounding box center [757, 311] width 417 height 529
click at [72, 460] on link "設計師排行榜" at bounding box center [65, 456] width 121 height 30
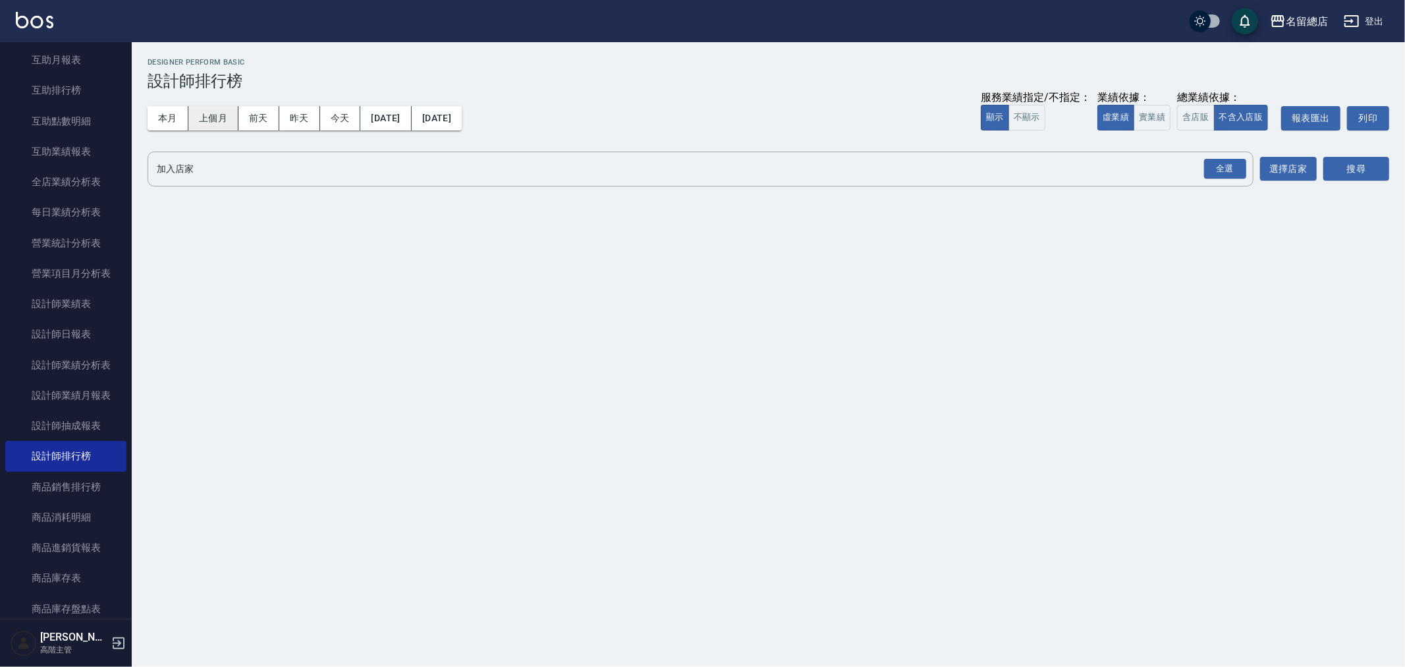
click at [206, 112] on button "上個月" at bounding box center [213, 118] width 50 height 24
click at [1191, 117] on button "含店販" at bounding box center [1195, 118] width 37 height 26
click at [1279, 168] on button "選擇店家" at bounding box center [1288, 169] width 57 height 24
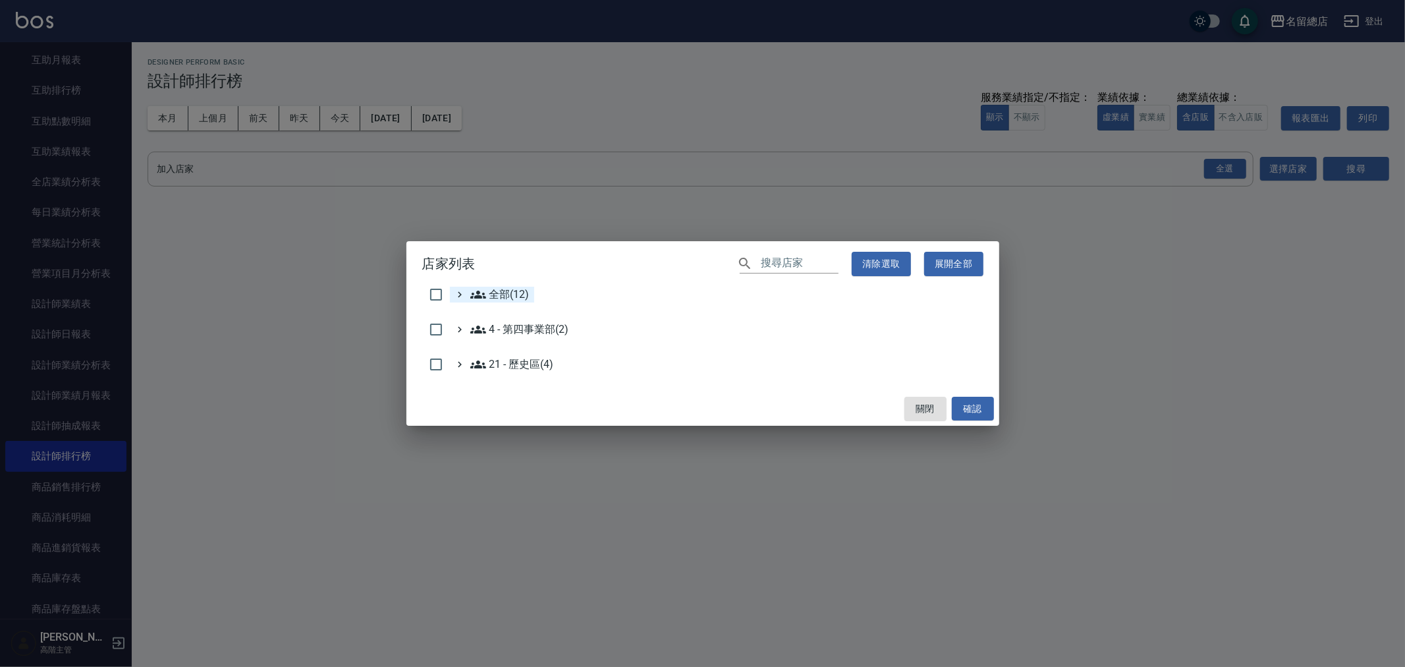
click at [499, 288] on span "全部(12)" at bounding box center [499, 295] width 59 height 16
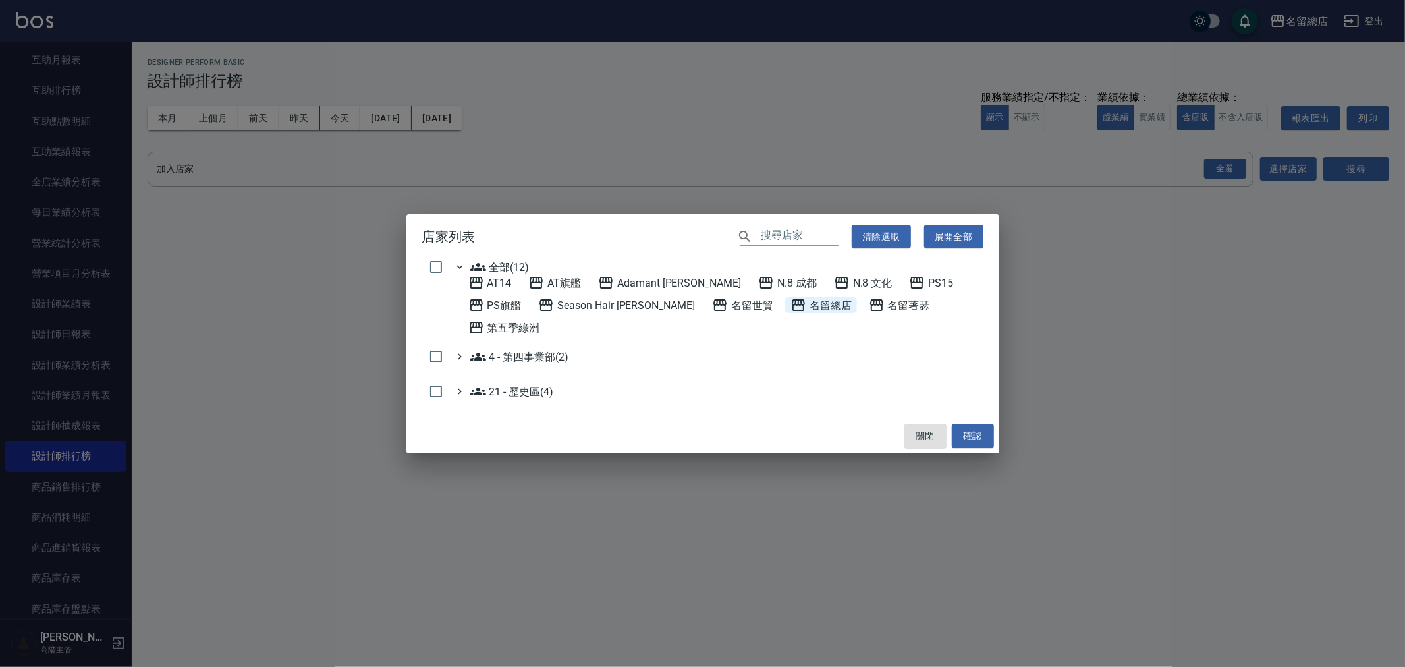
click at [790, 313] on span "名留總店" at bounding box center [820, 305] width 61 height 16
click at [973, 424] on button "確認" at bounding box center [973, 436] width 42 height 24
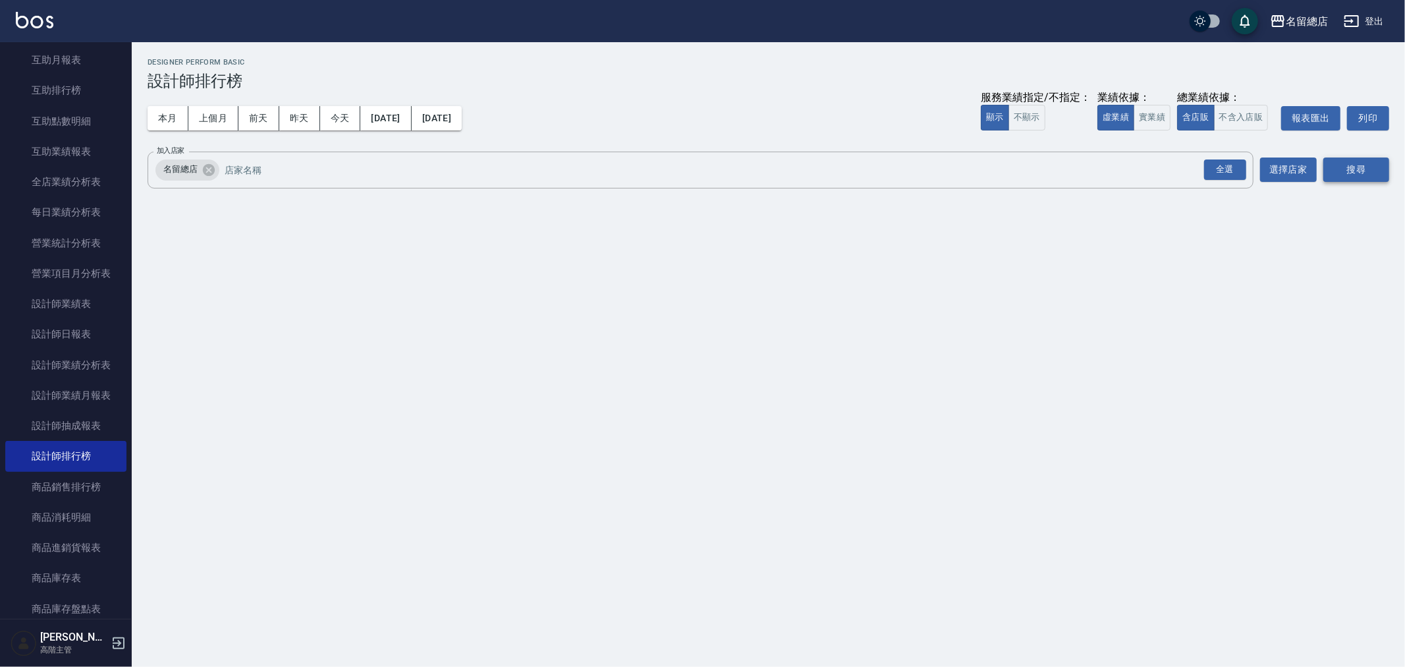
click at [1365, 163] on button "搜尋" at bounding box center [1356, 169] width 66 height 24
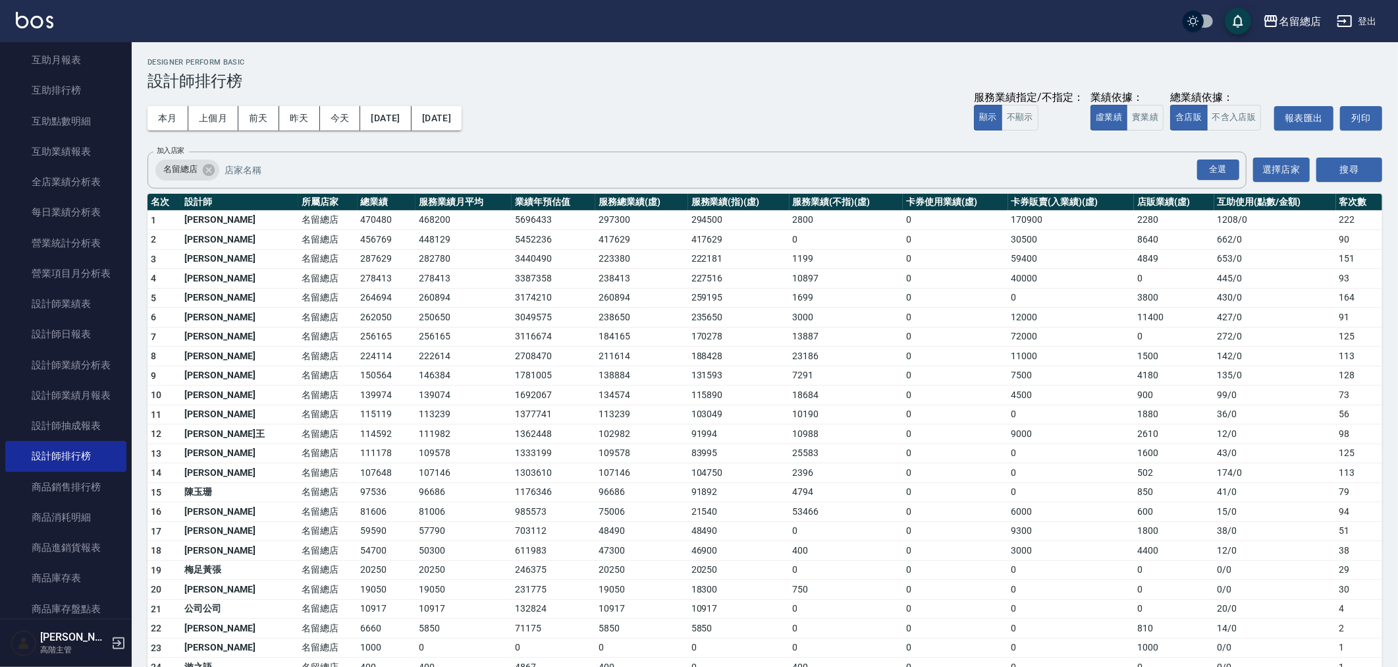
click at [298, 482] on td "名留總店" at bounding box center [327, 492] width 59 height 20
click at [358, 514] on td "81606" at bounding box center [387, 512] width 59 height 20
click at [358, 519] on td "81606" at bounding box center [387, 512] width 59 height 20
drag, startPoint x: 398, startPoint y: 486, endPoint x: 356, endPoint y: 493, distance: 43.3
click at [416, 486] on td "96686" at bounding box center [464, 492] width 96 height 20
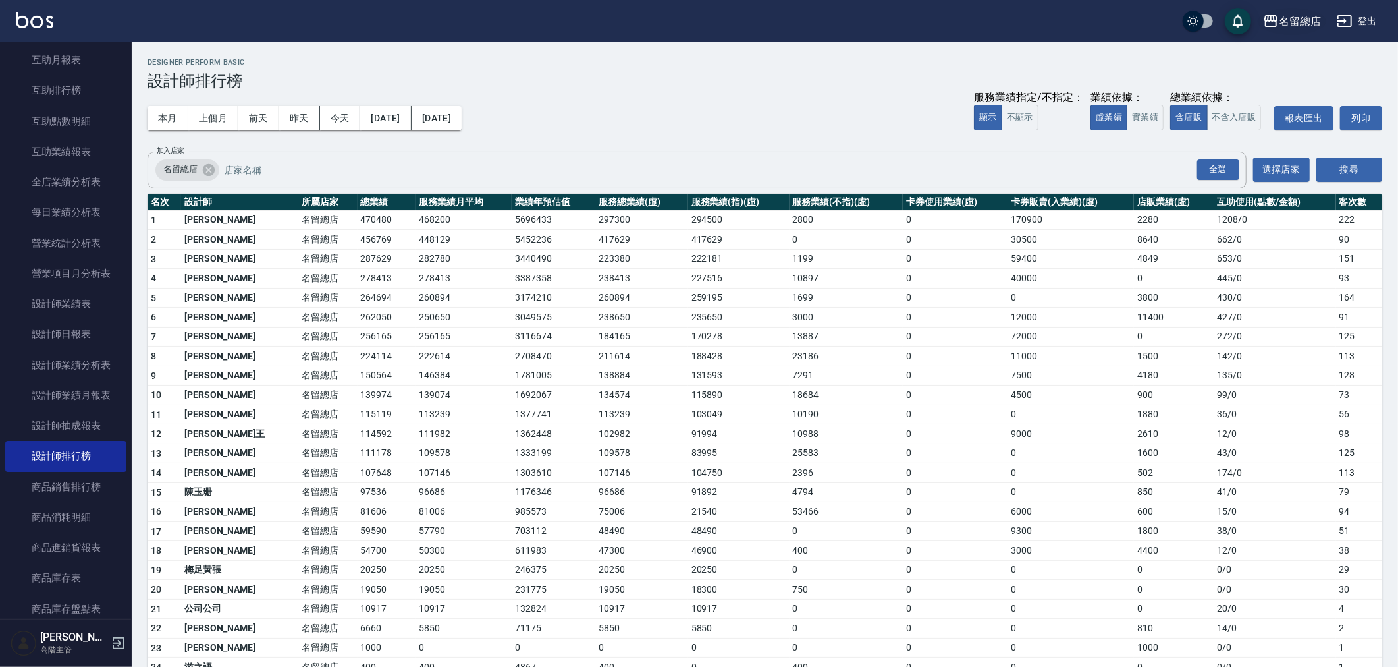
click at [1284, 21] on div "名留總店" at bounding box center [1300, 21] width 42 height 16
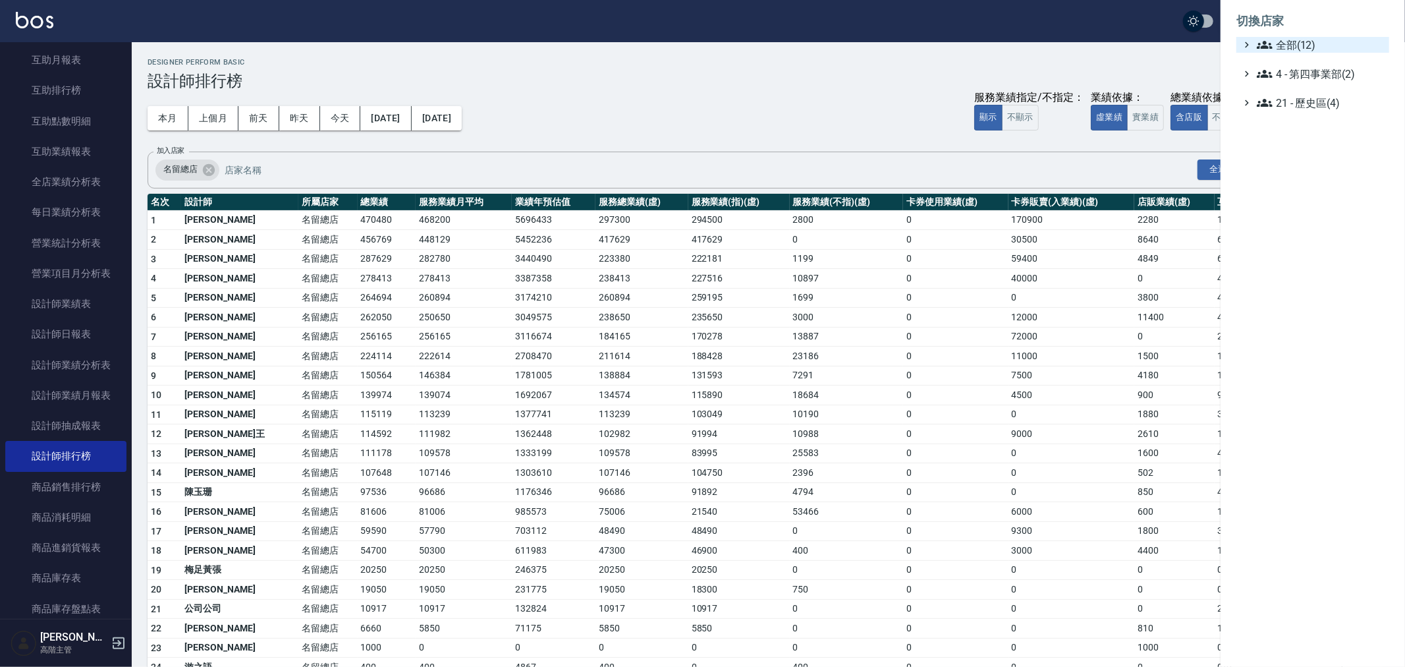
click at [1285, 43] on span "全部(12)" at bounding box center [1320, 45] width 127 height 16
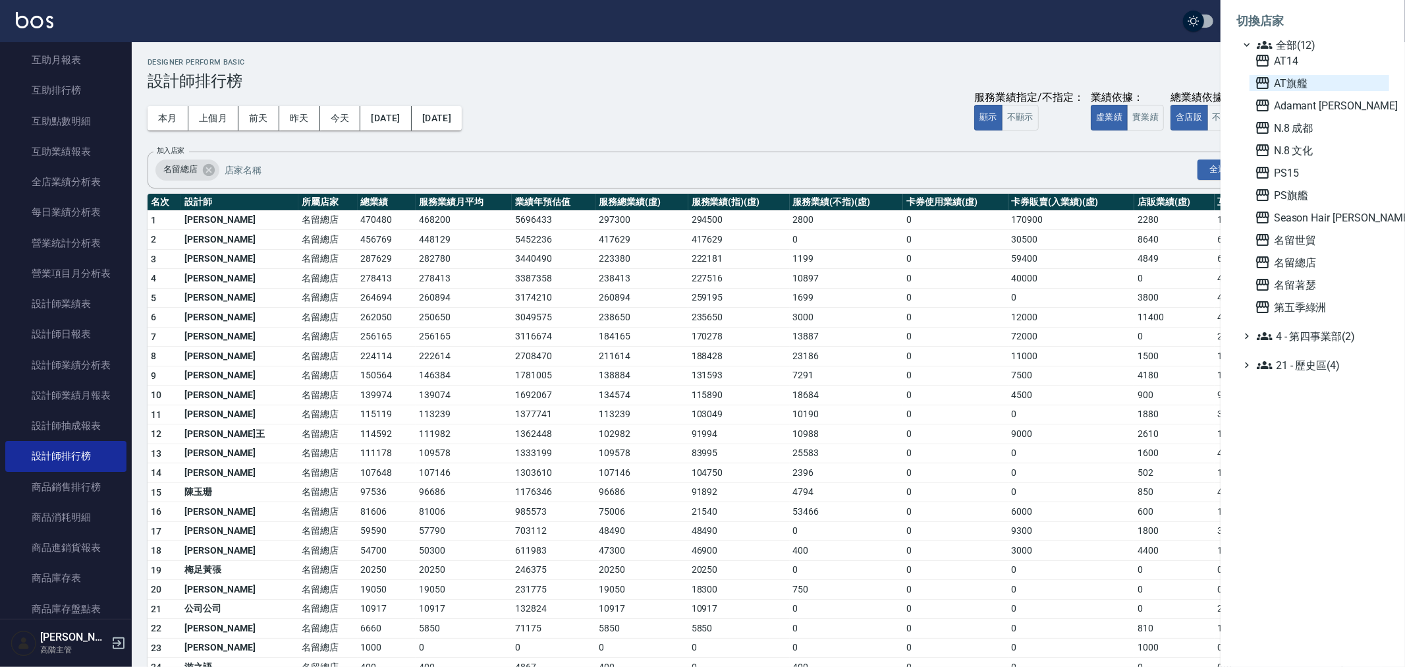
click at [1285, 60] on span "AT14" at bounding box center [1319, 61] width 129 height 16
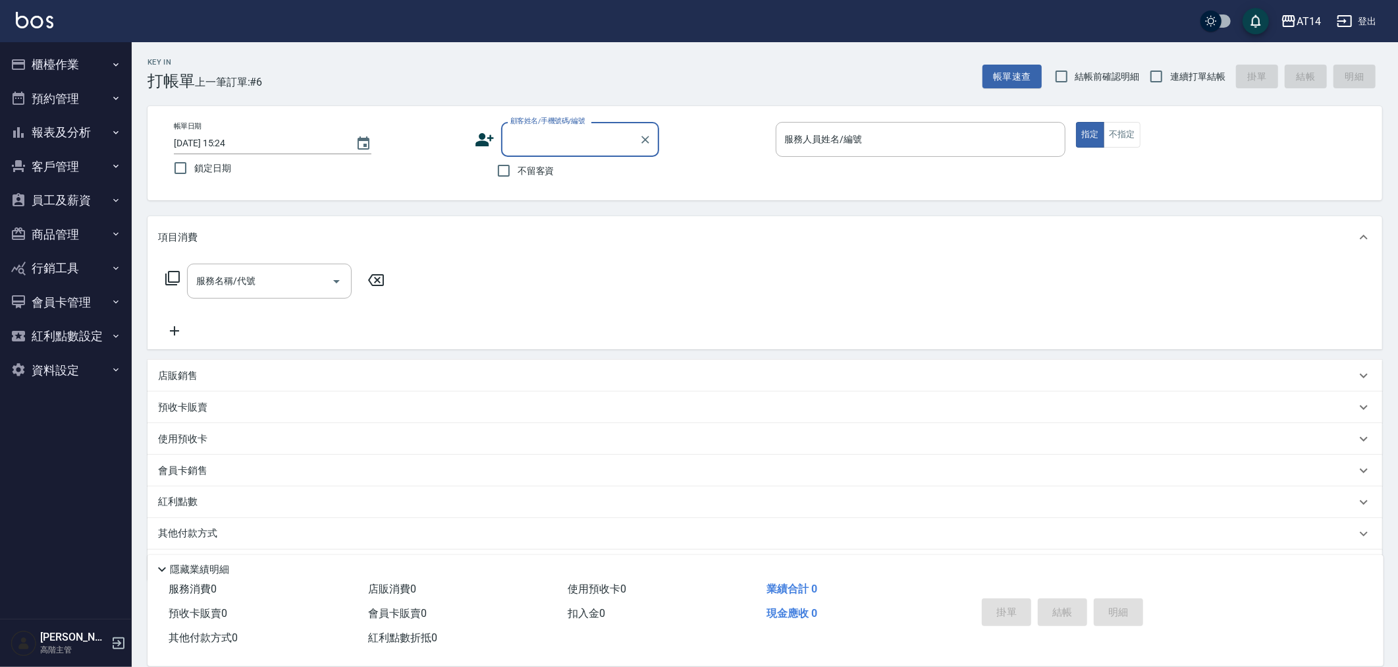
click at [53, 126] on button "報表及分析" at bounding box center [65, 132] width 121 height 34
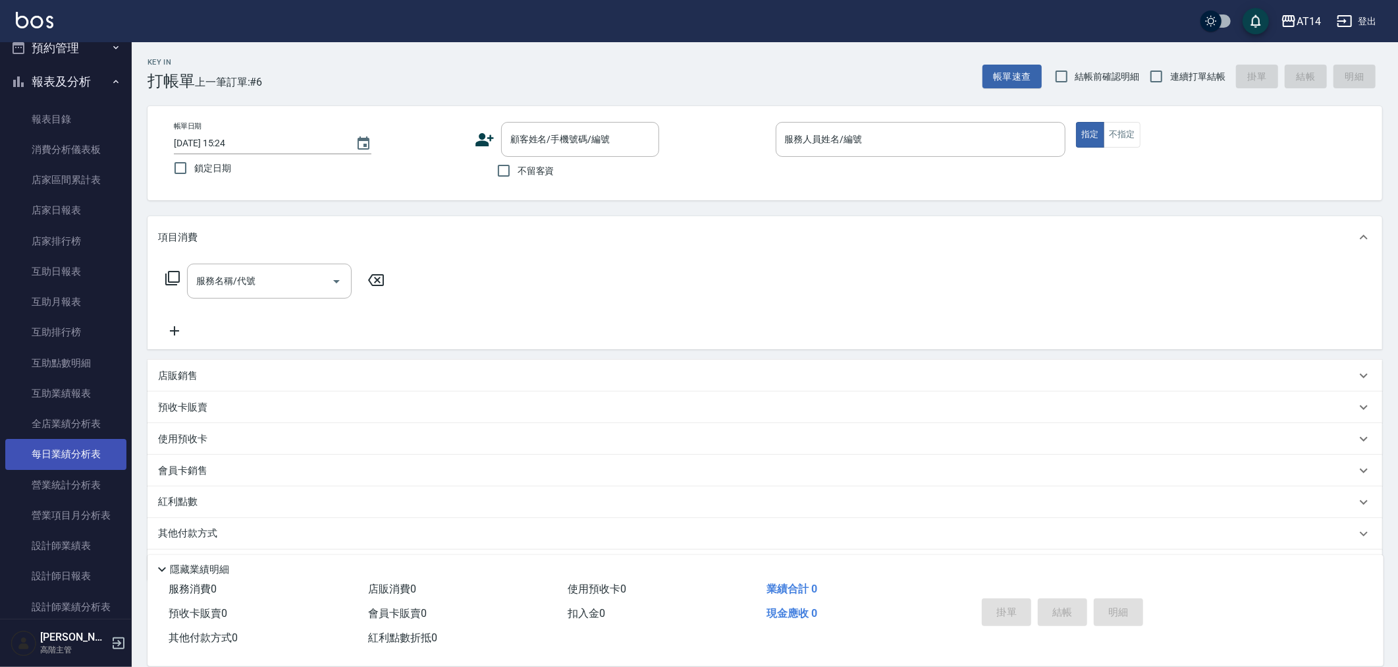
scroll to position [73, 0]
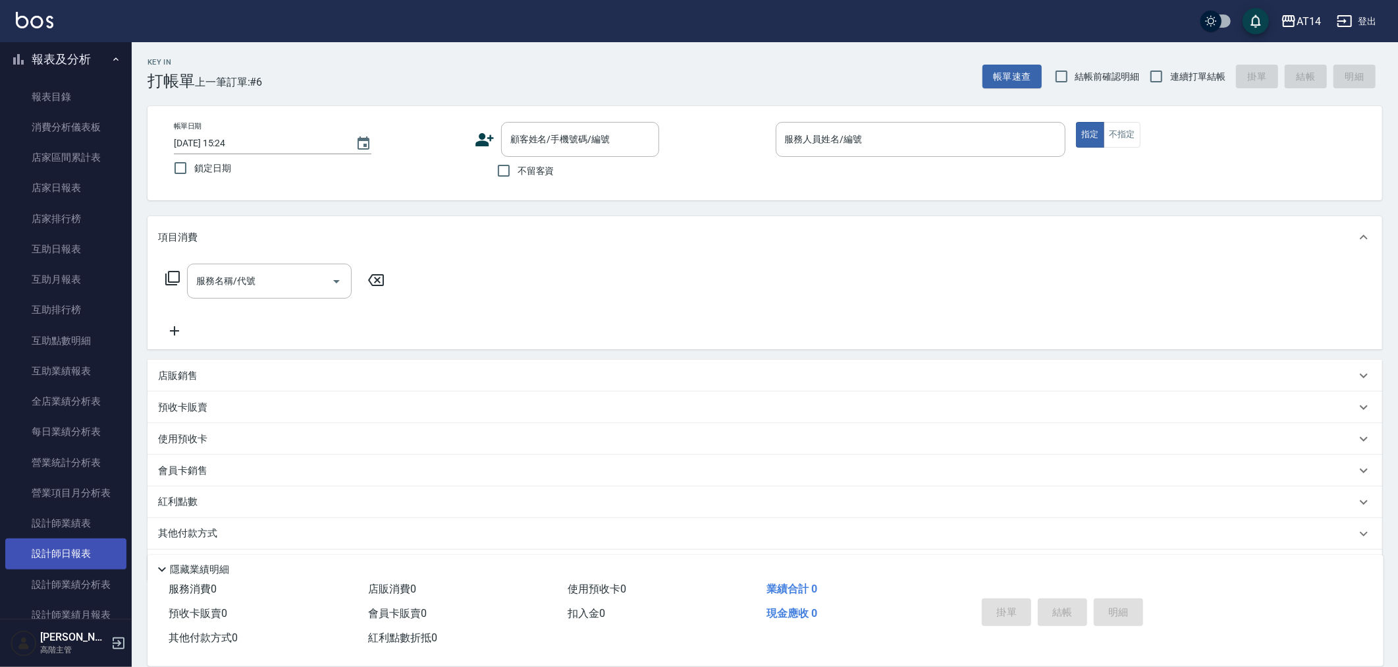
click at [76, 553] on link "設計師日報表" at bounding box center [65, 553] width 121 height 30
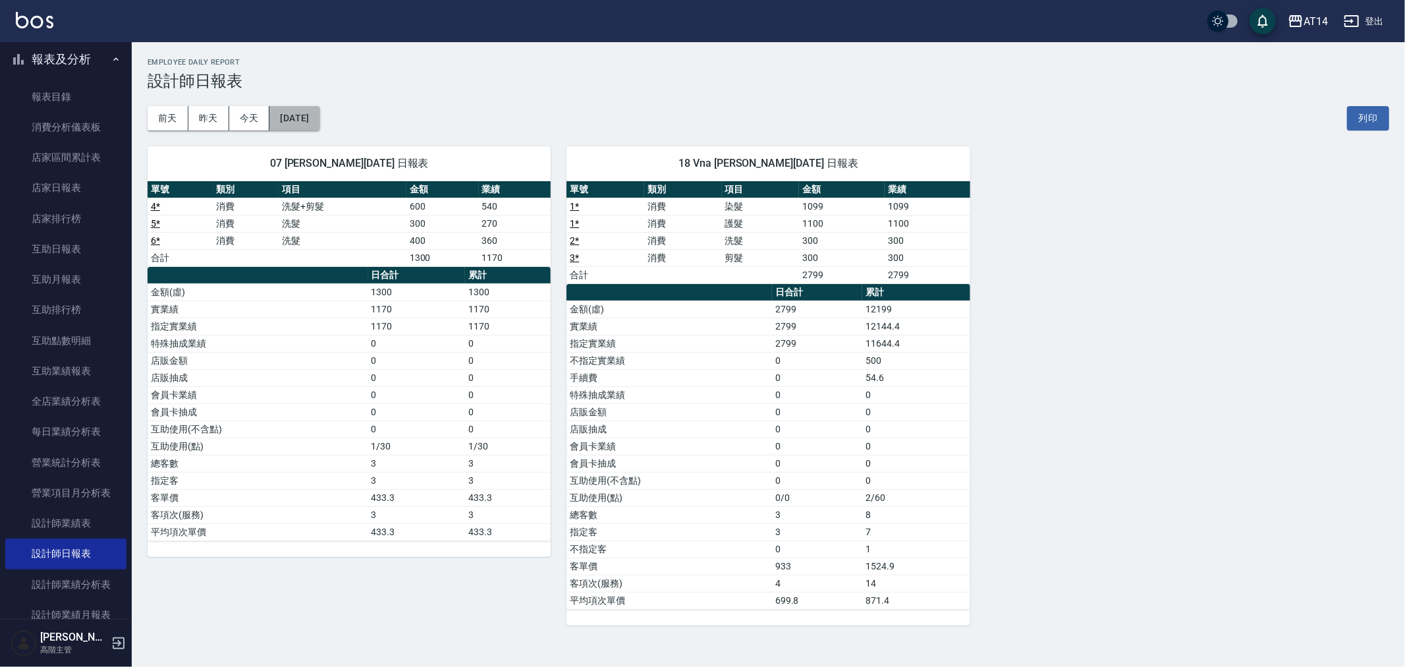
click at [319, 117] on button "[DATE]" at bounding box center [294, 118] width 50 height 24
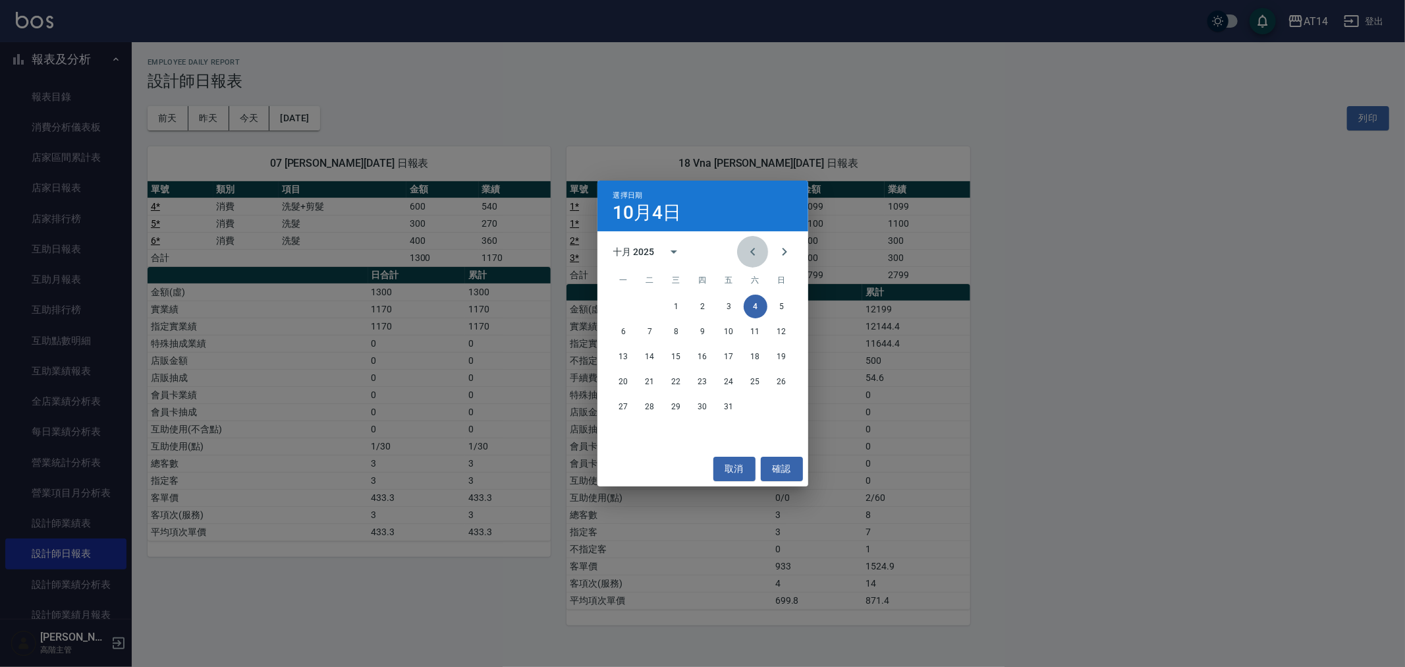
click at [750, 247] on icon "Previous month" at bounding box center [753, 252] width 16 height 16
click at [651, 404] on button "30" at bounding box center [650, 407] width 24 height 24
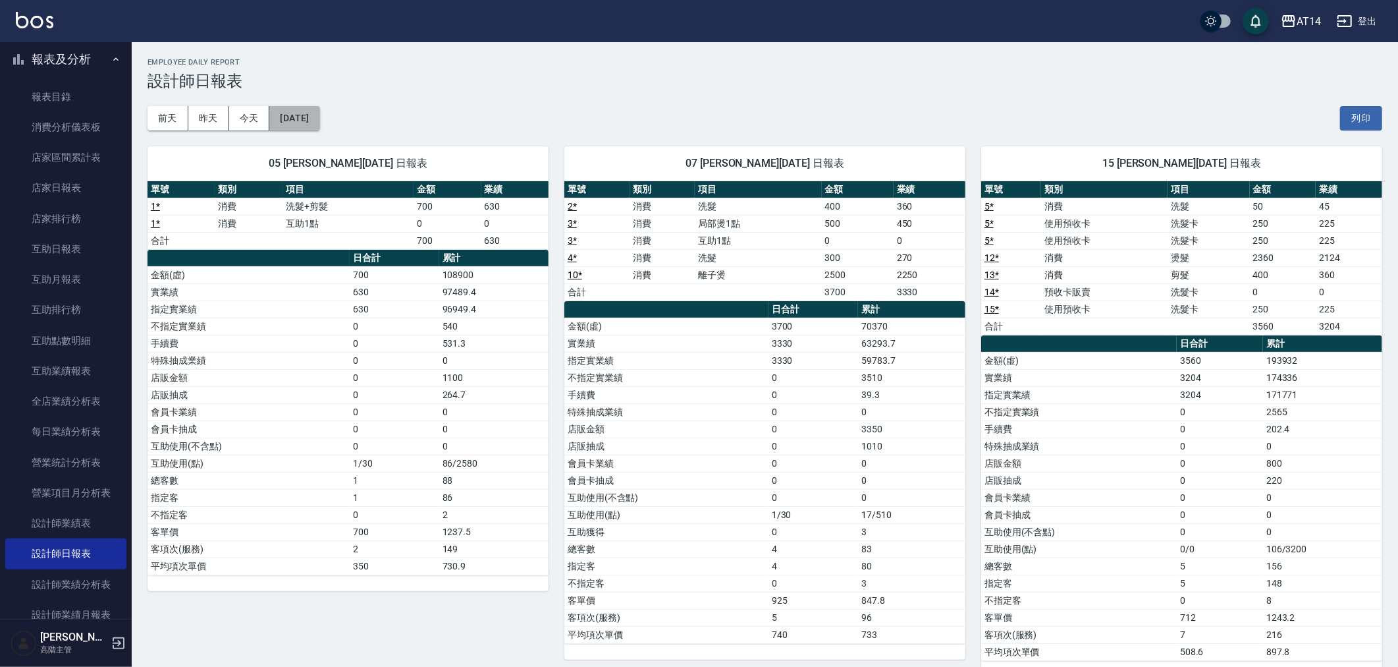
click at [319, 114] on button "2025/09/30" at bounding box center [294, 118] width 50 height 24
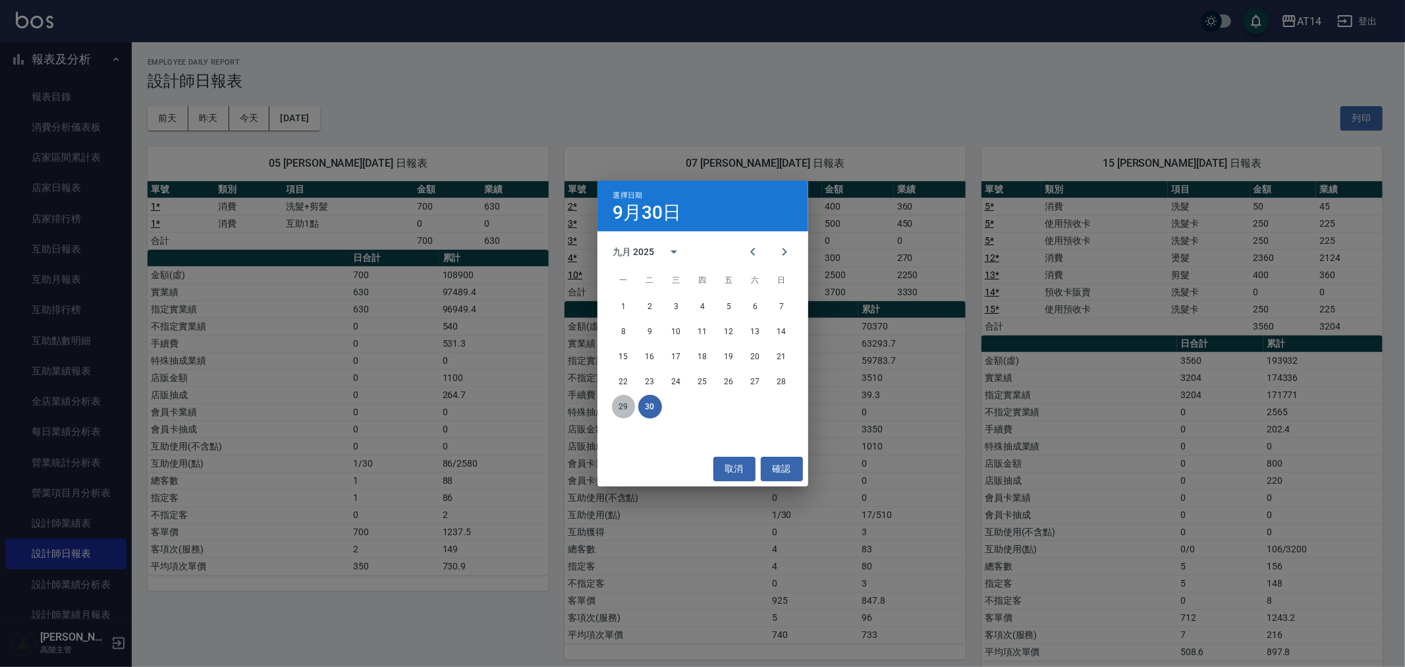
click at [620, 403] on button "29" at bounding box center [624, 407] width 24 height 24
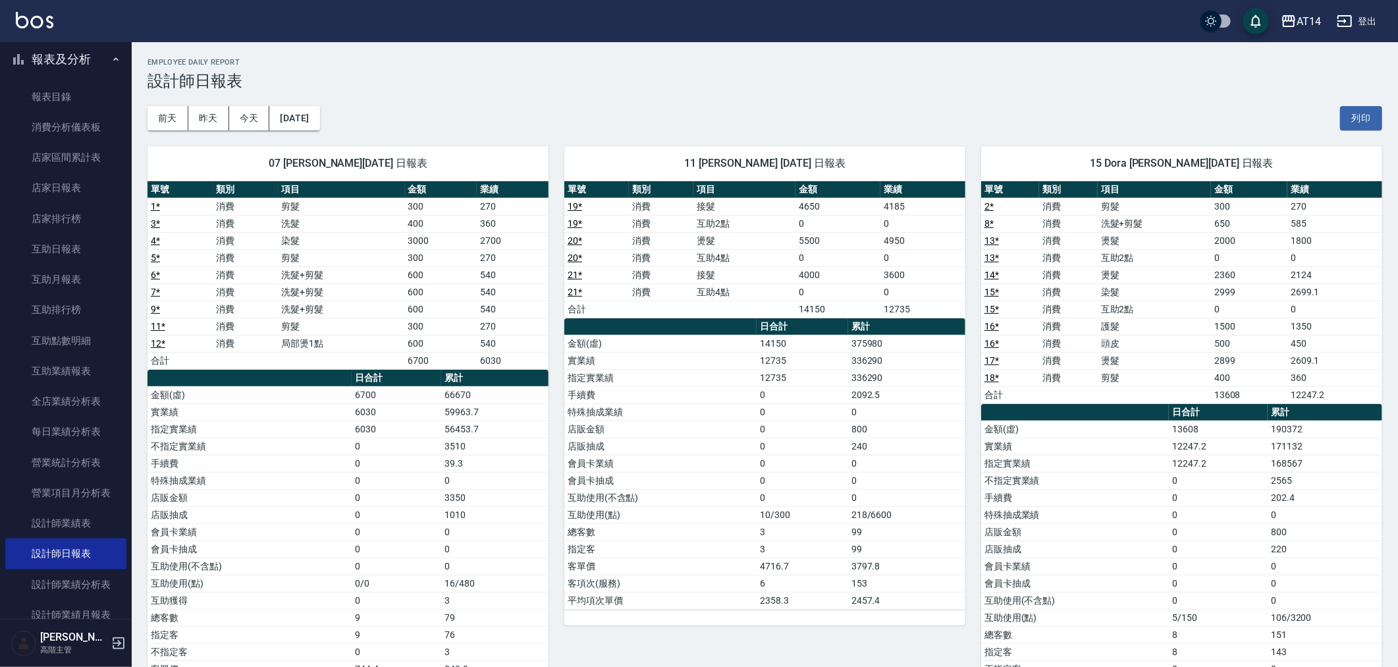
click at [431, 424] on td "6030" at bounding box center [397, 428] width 90 height 17
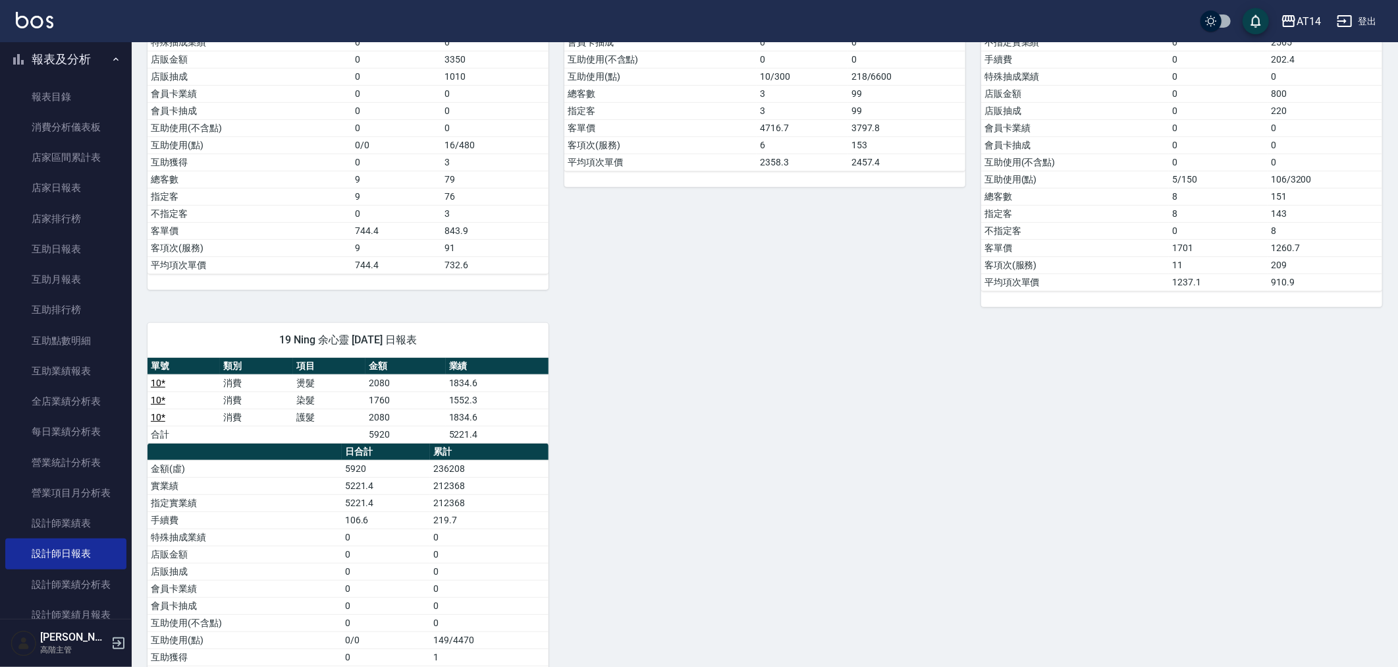
scroll to position [439, 0]
click at [1024, 564] on div "07 Mandy 陳淑芬 09/29/2025 日報表 單號 類別 項目 金額 業績 1 * 消費 剪髮 300 270 3 * 消費 洗髮 400 360 …" at bounding box center [757, 229] width 1251 height 1075
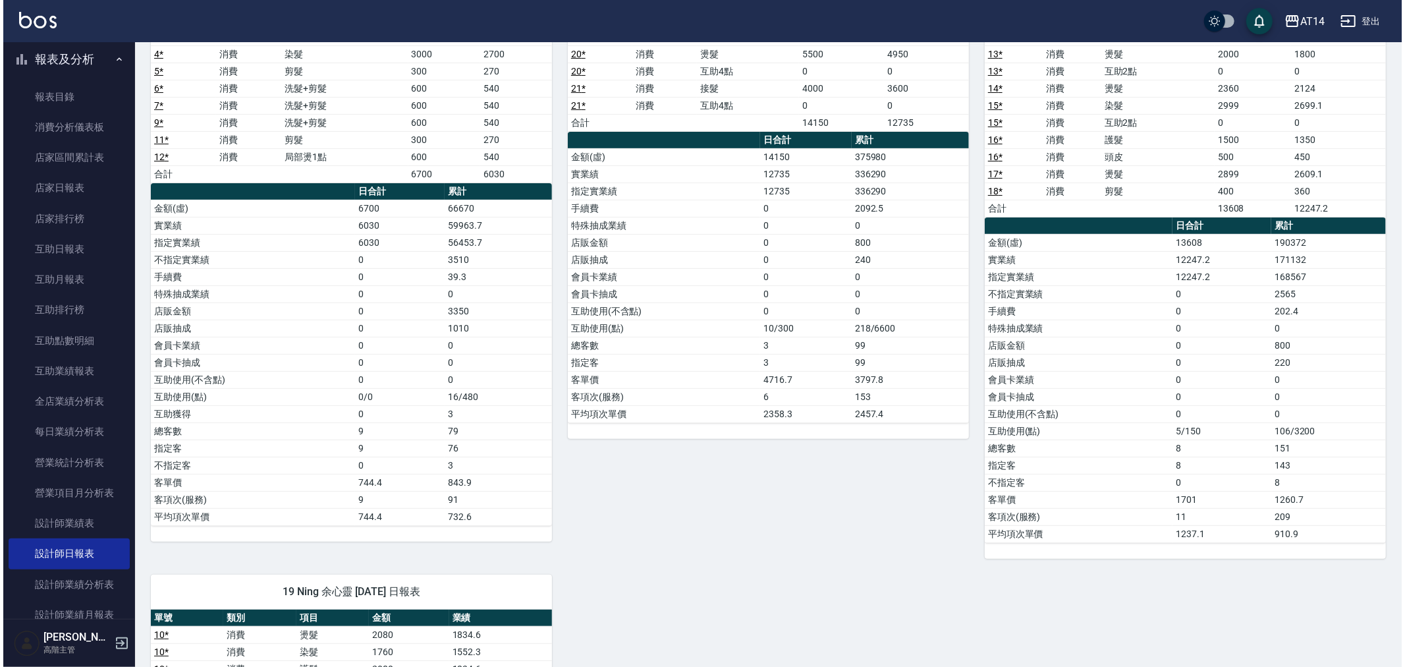
scroll to position [0, 0]
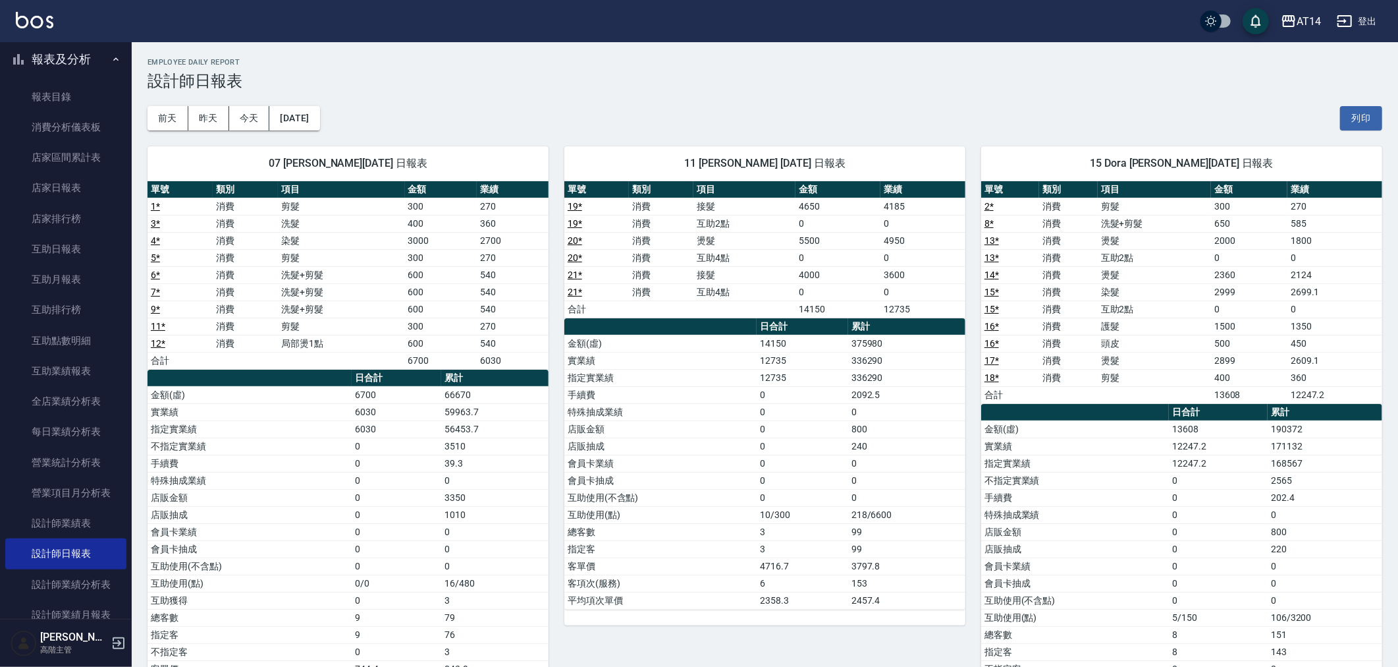
click at [1369, 18] on button "登出" at bounding box center [1357, 21] width 51 height 24
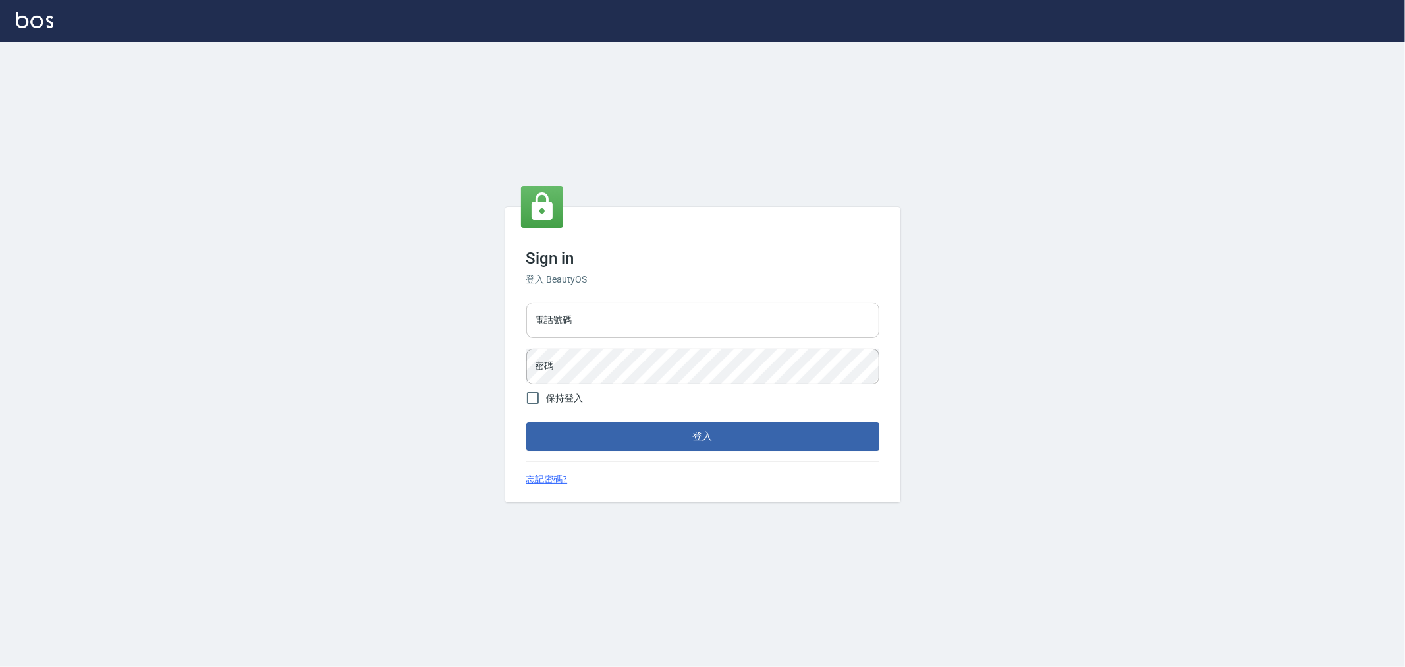
click at [638, 321] on input "電話號碼" at bounding box center [702, 320] width 353 height 36
type input "0911645073"
click at [664, 433] on button "登入" at bounding box center [702, 436] width 353 height 28
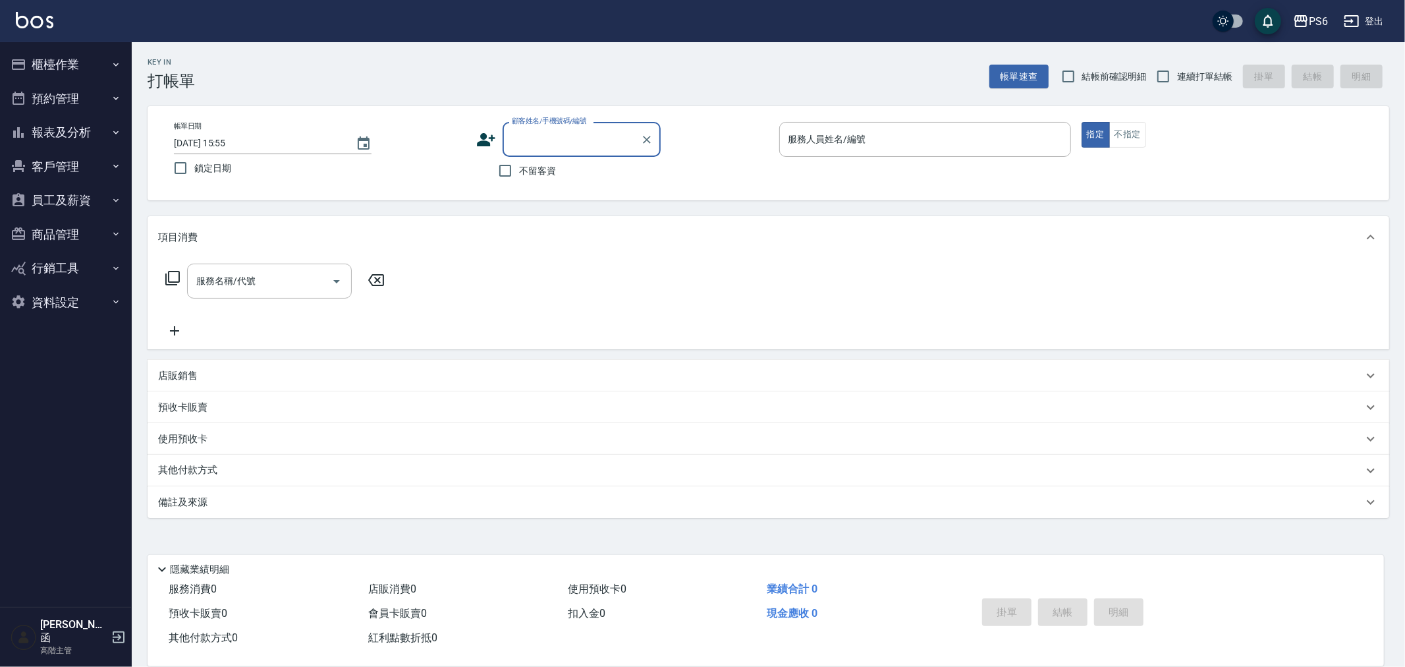
click at [64, 132] on button "報表及分析" at bounding box center [65, 132] width 121 height 34
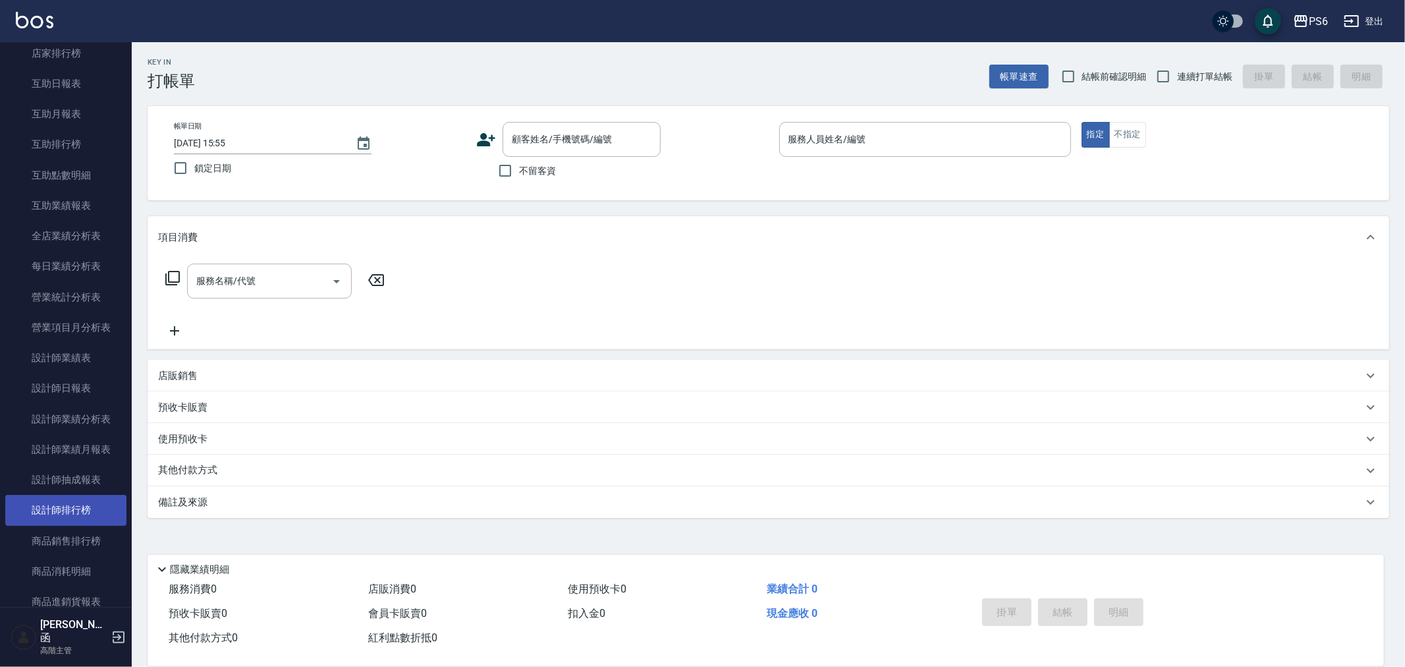
scroll to position [231, 0]
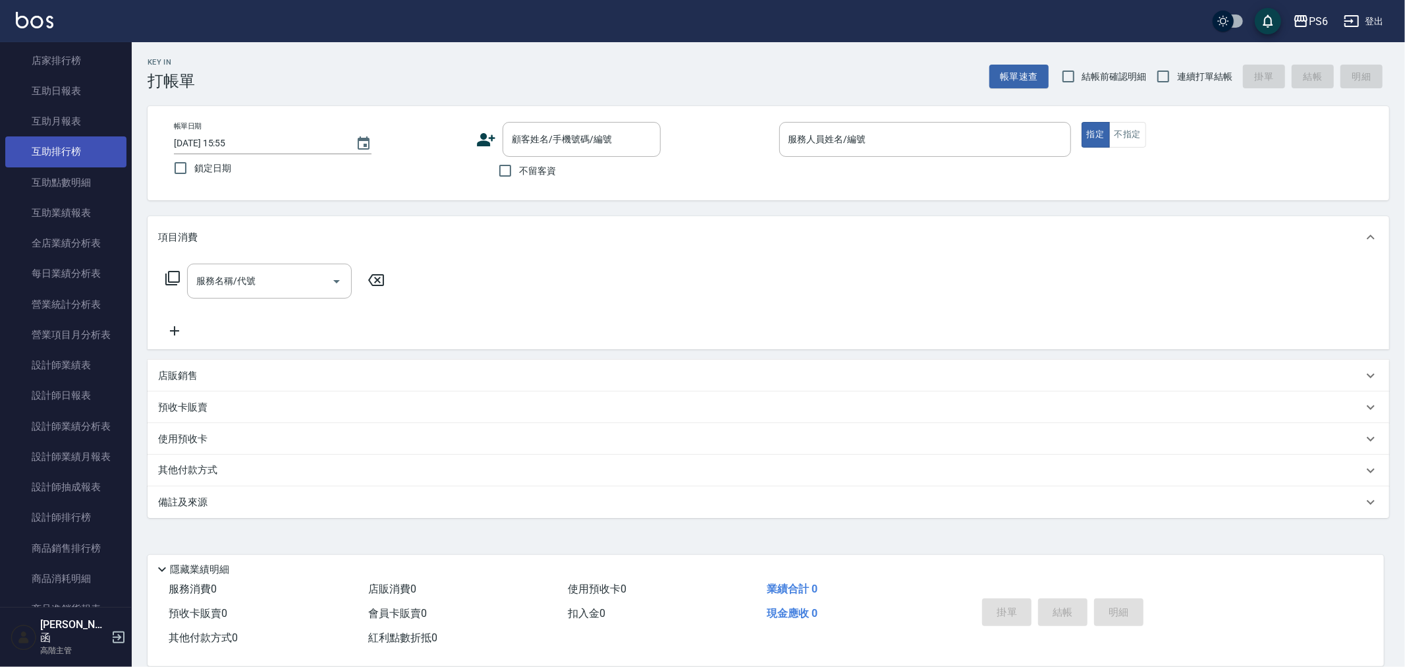
click at [67, 150] on link "互助排行榜" at bounding box center [65, 151] width 121 height 30
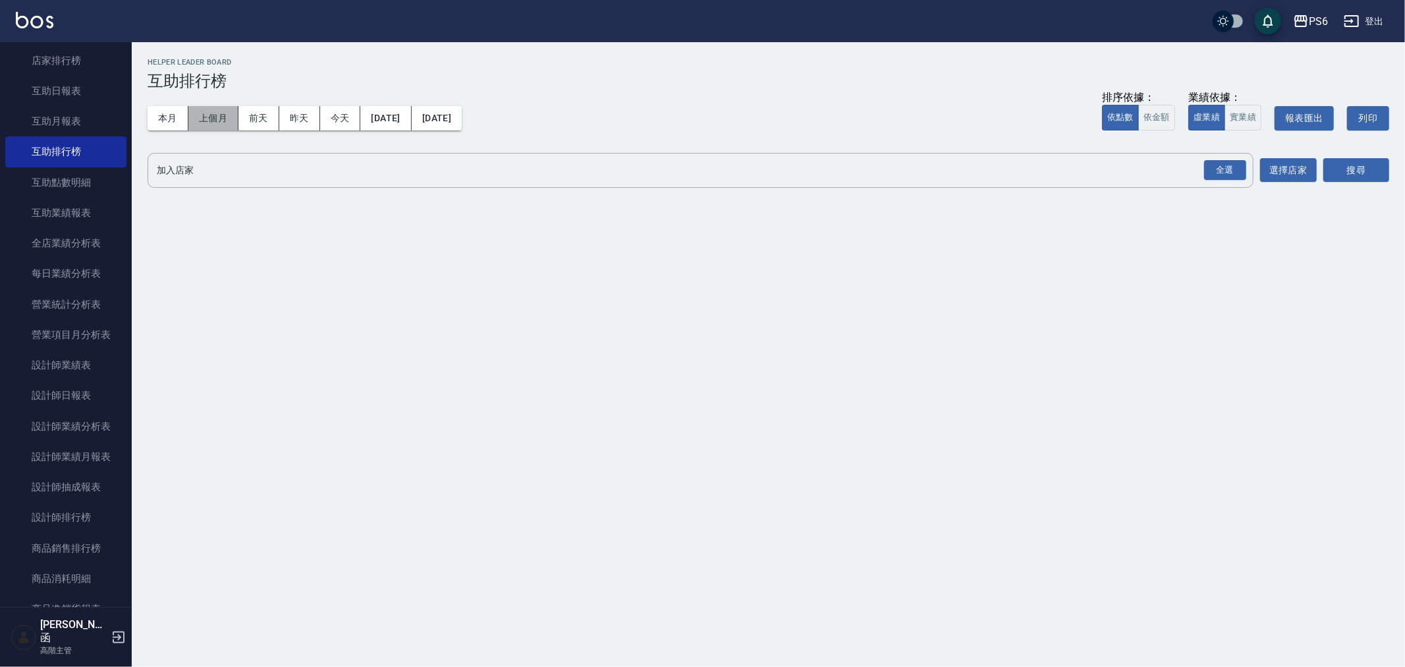
click at [225, 114] on button "上個月" at bounding box center [213, 118] width 50 height 24
click at [1294, 167] on button "選擇店家" at bounding box center [1288, 170] width 57 height 24
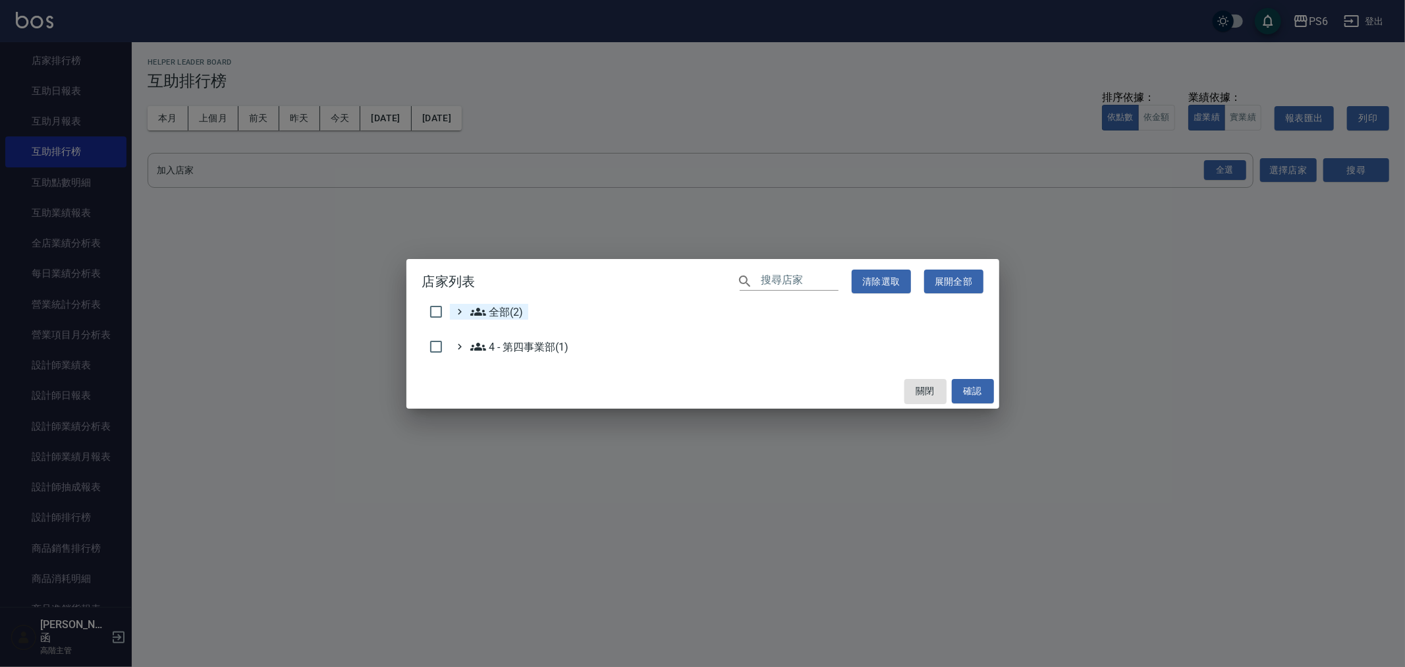
click at [505, 311] on span "全部(2)" at bounding box center [496, 312] width 53 height 16
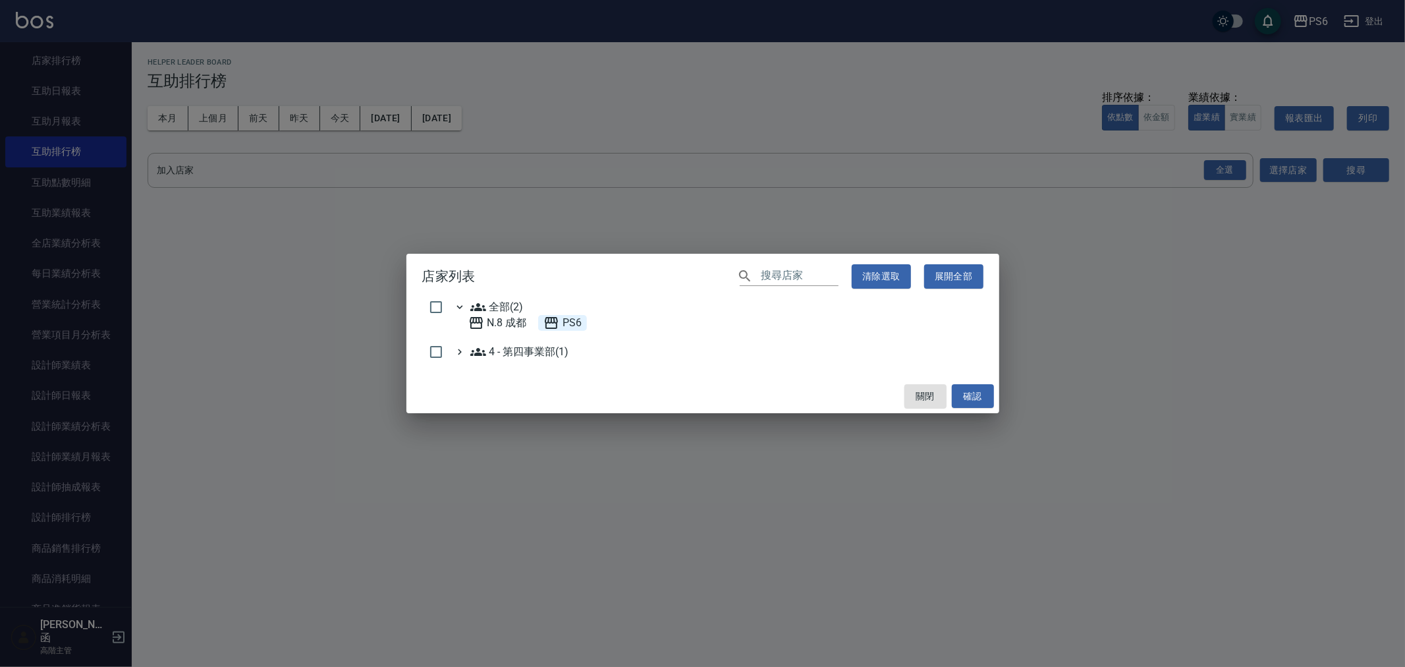
click at [568, 315] on span "PS6" at bounding box center [562, 323] width 38 height 16
click at [974, 397] on button "確認" at bounding box center [973, 396] width 42 height 24
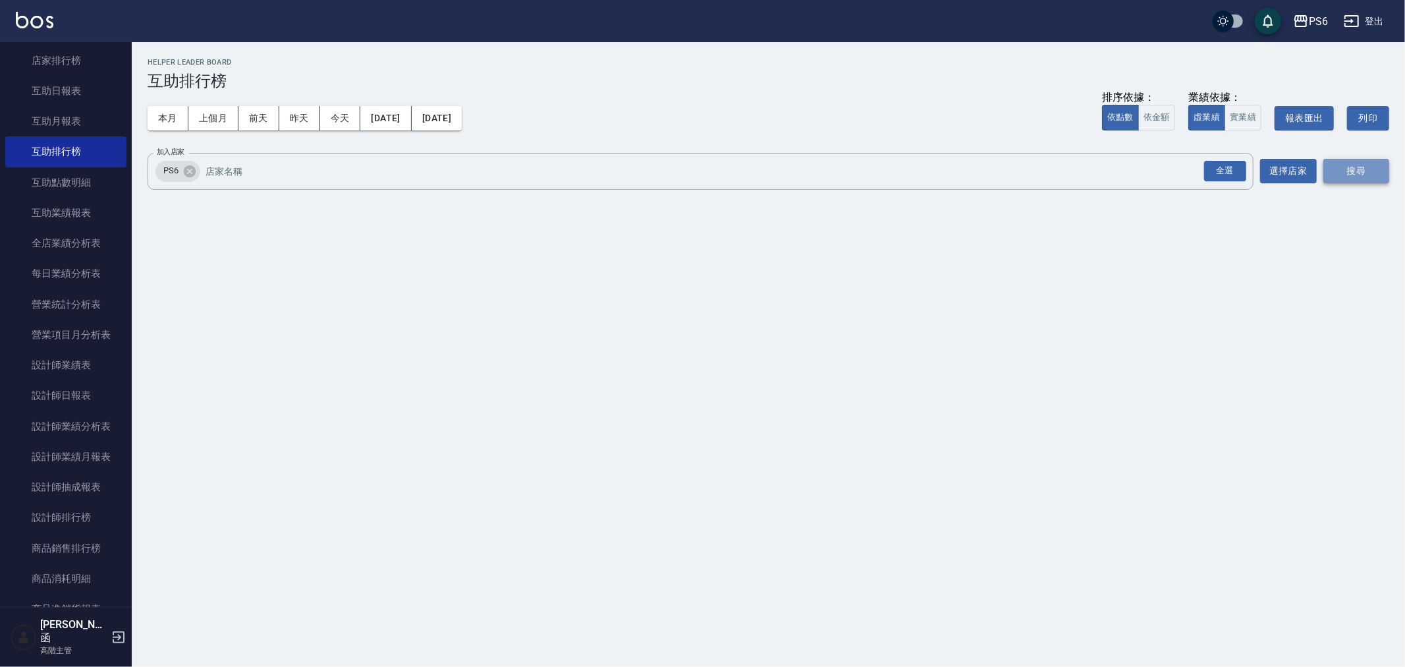
click at [1360, 172] on button "搜尋" at bounding box center [1356, 171] width 66 height 24
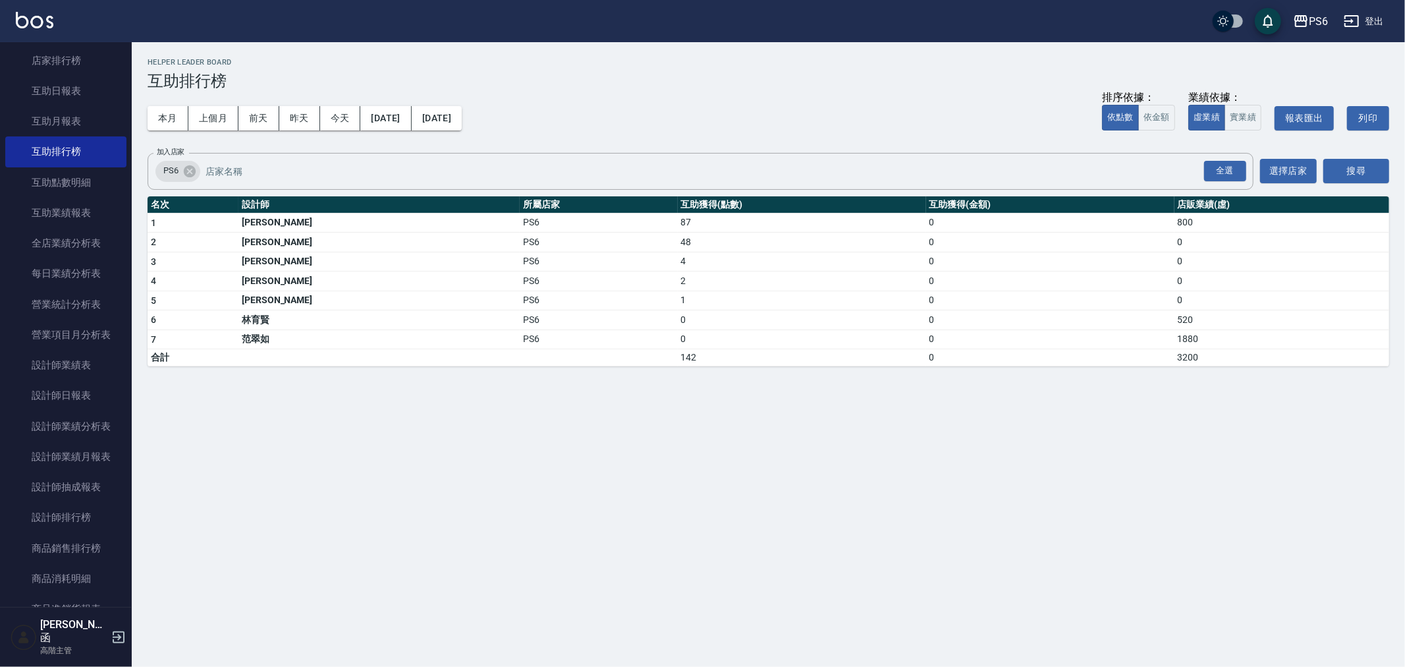
click at [433, 484] on div "PS6 2025-09-01 - 2025-09-30 互助排行榜 列印時間： 2025-10-04-15:56 Helper Leader Board 互助…" at bounding box center [702, 333] width 1405 height 667
click at [1371, 18] on button "登出" at bounding box center [1363, 21] width 51 height 24
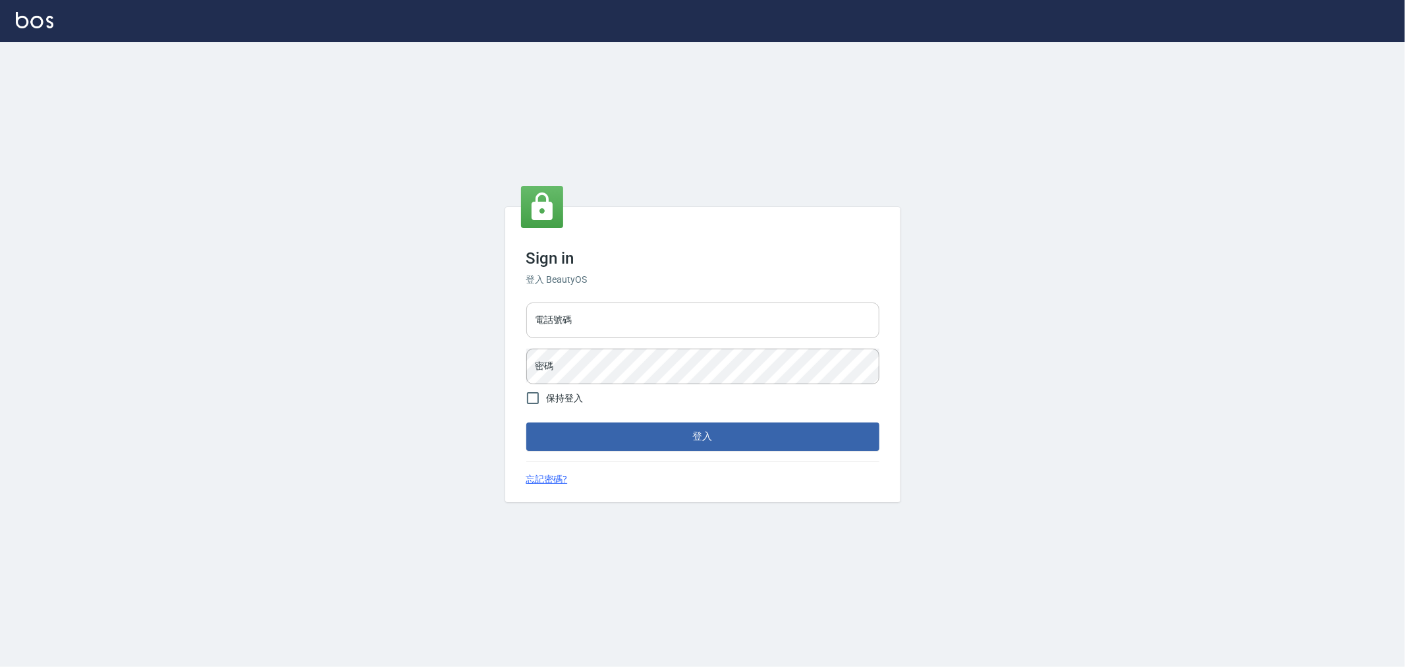
drag, startPoint x: 0, startPoint y: 0, endPoint x: 629, endPoint y: 317, distance: 704.3
click at [629, 317] on input "電話號碼" at bounding box center [702, 320] width 353 height 36
type input "0955467459"
click at [526, 422] on button "登入" at bounding box center [702, 436] width 353 height 28
